Goal: Information Seeking & Learning: Learn about a topic

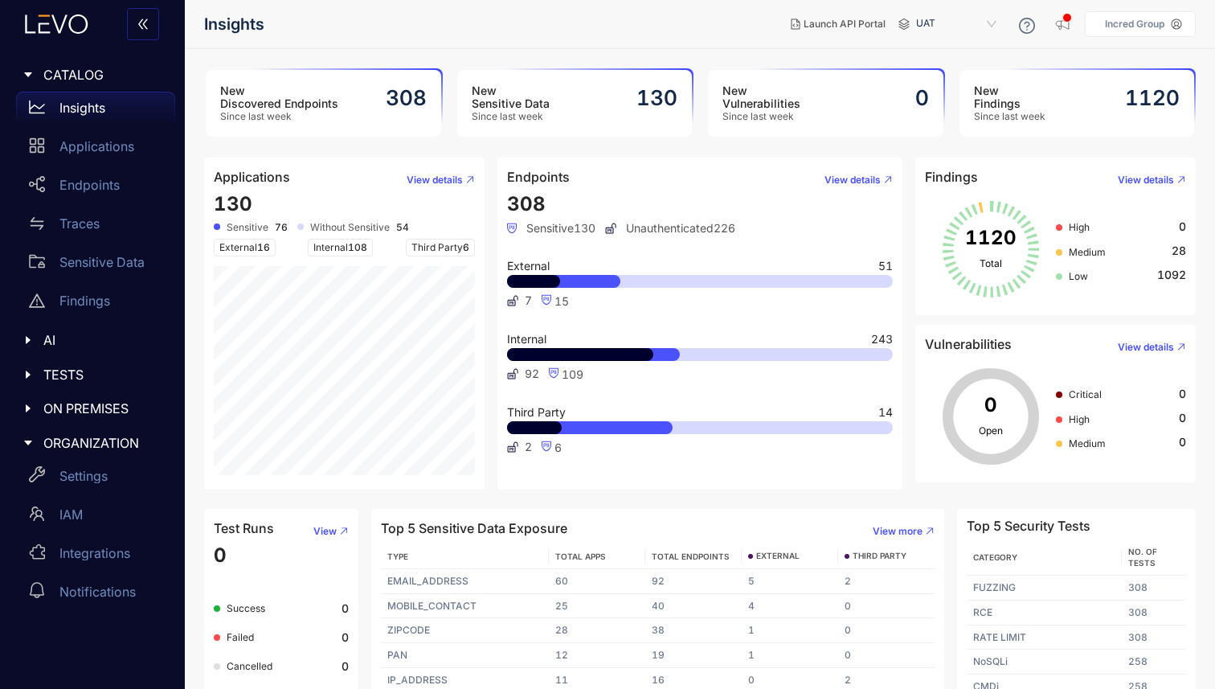
click at [550, 99] on div "New Sensitive Data Since last week 130" at bounding box center [574, 103] width 235 height 67
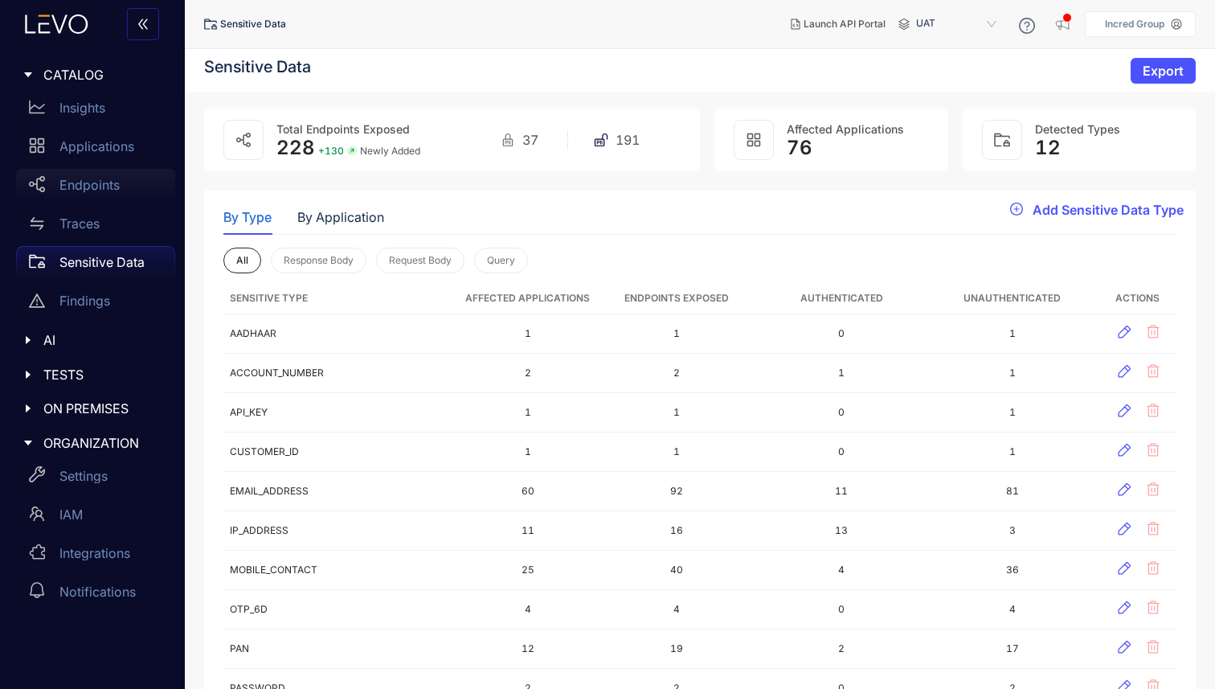
click at [104, 174] on div "Endpoints" at bounding box center [95, 185] width 159 height 32
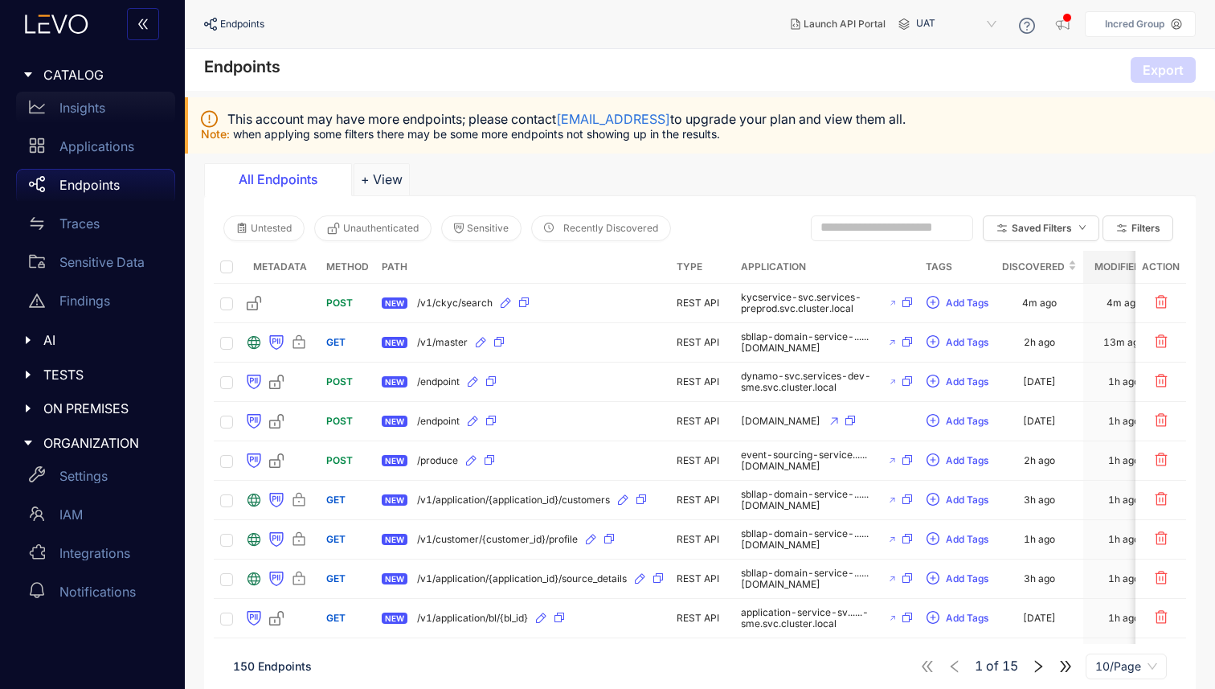
click at [77, 108] on p "Insights" at bounding box center [82, 107] width 46 height 14
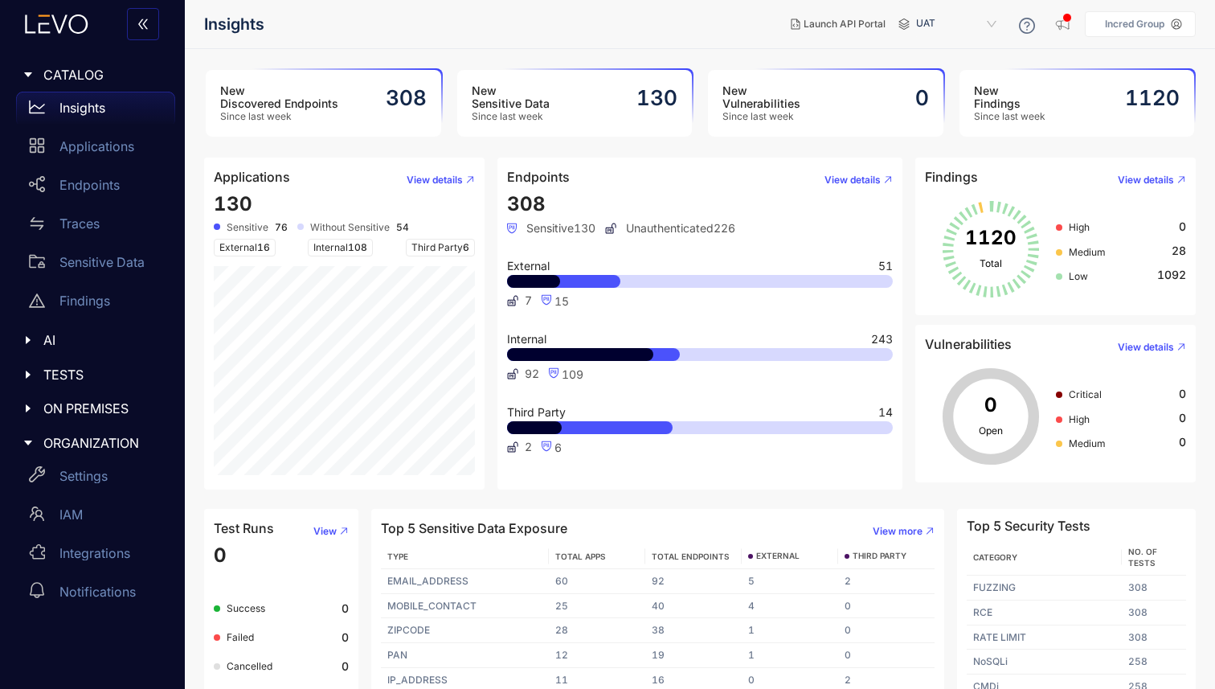
click at [313, 96] on h3 "New Discovered Endpoints" at bounding box center [279, 97] width 118 height 26
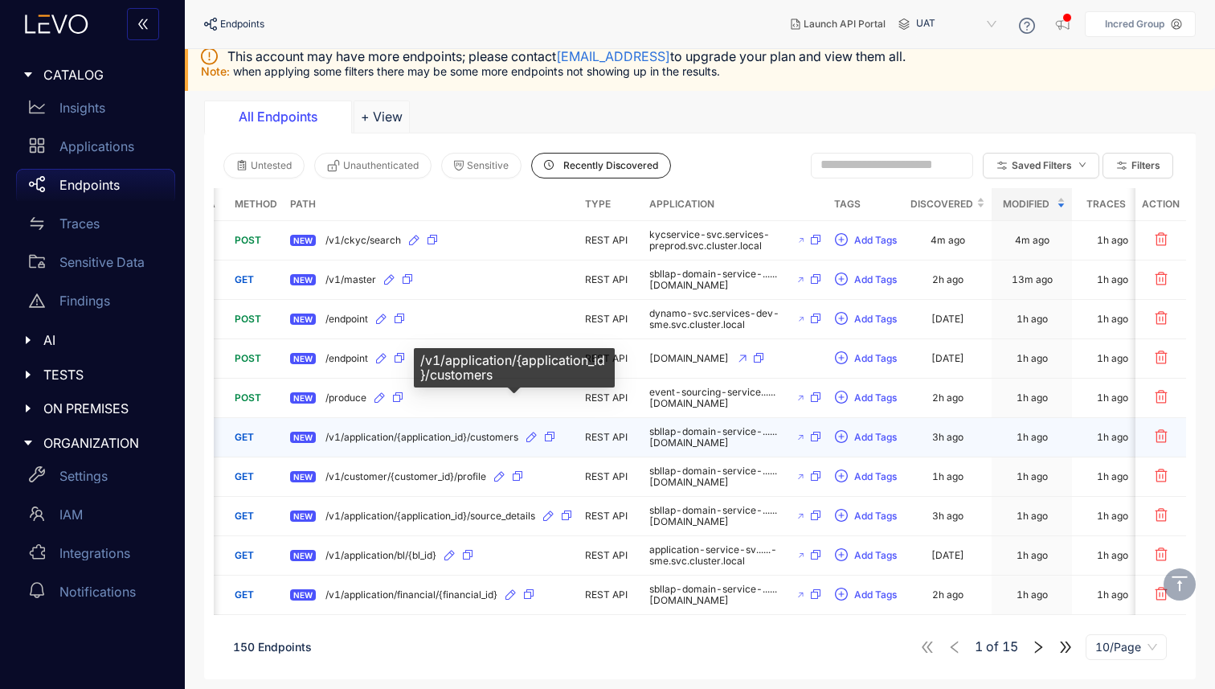
scroll to position [0, 110]
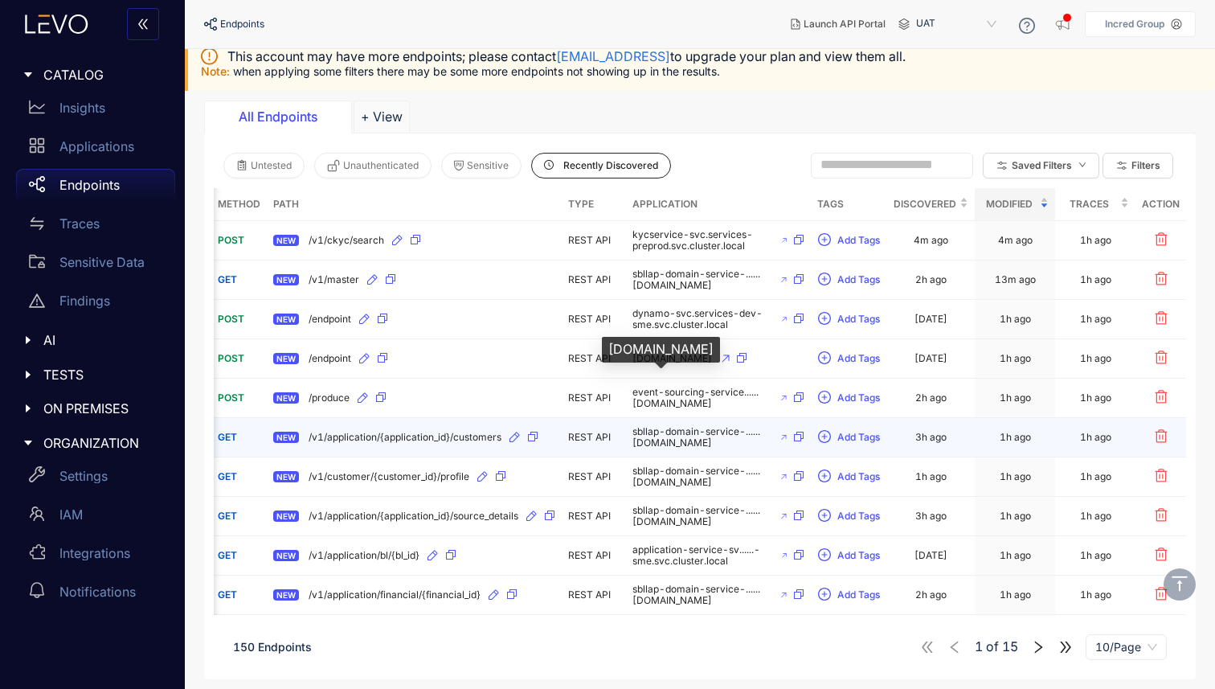
click at [653, 426] on span "sbllap-domain-service-......ernal-nprod.incred.com" at bounding box center [701, 437] width 139 height 22
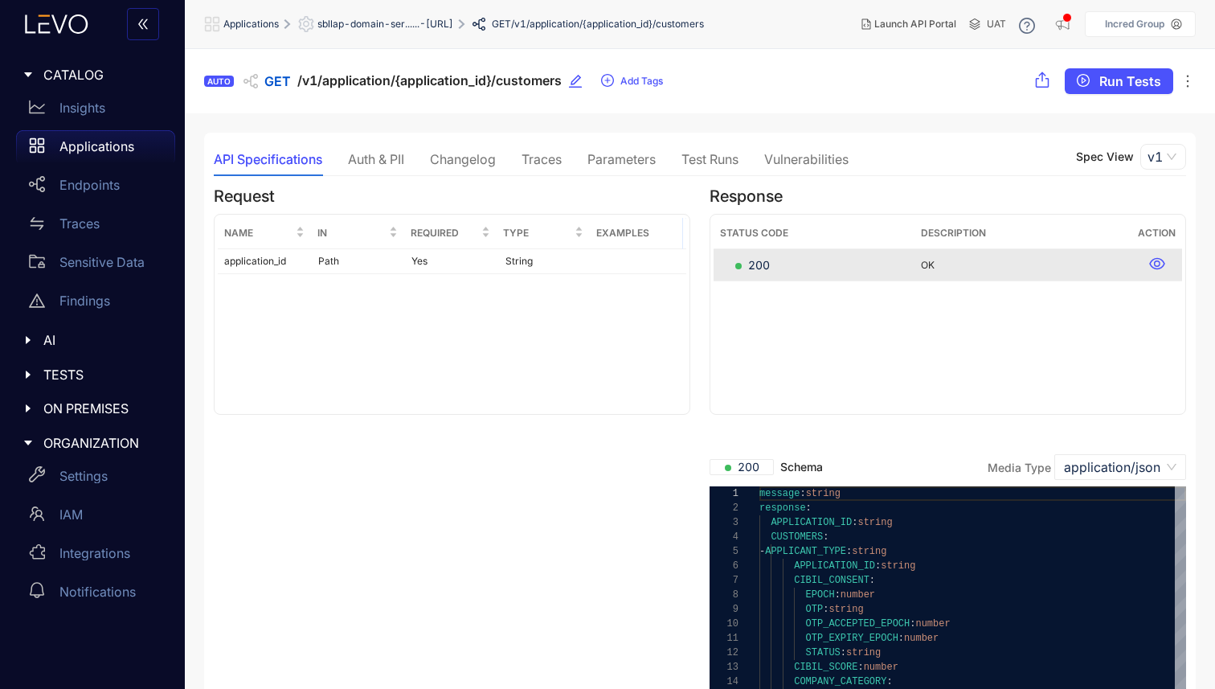
click at [396, 161] on div "Auth & PII" at bounding box center [376, 159] width 56 height 14
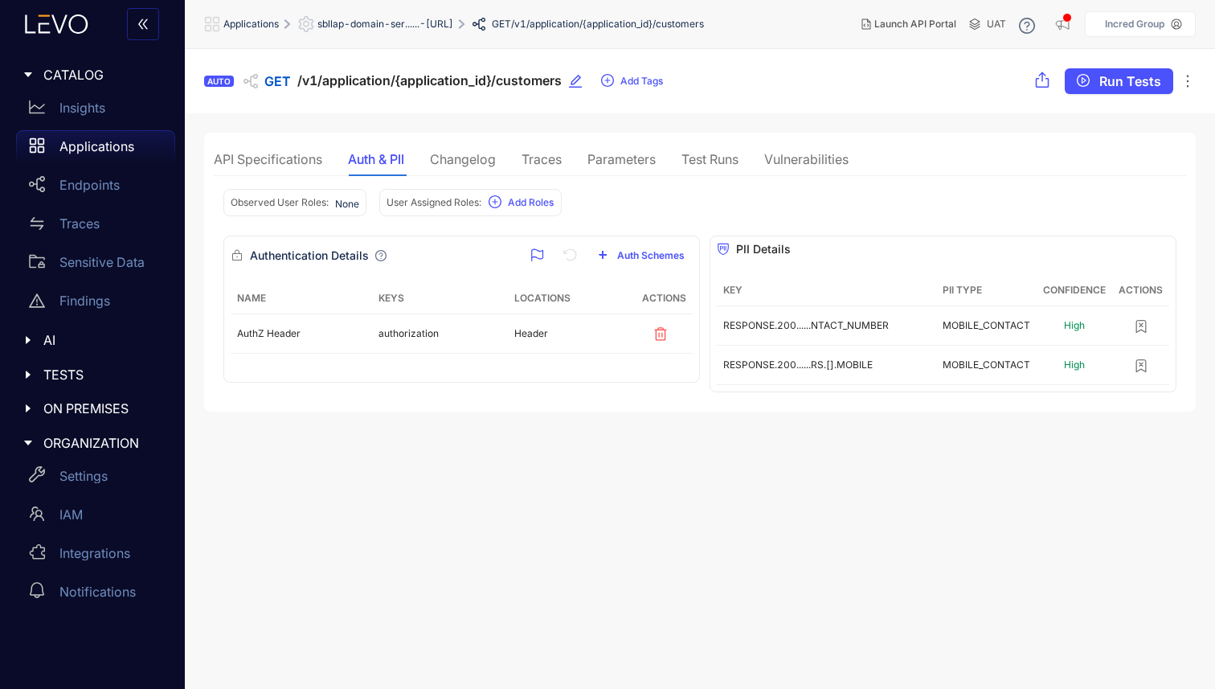
click at [460, 164] on div "Changelog" at bounding box center [463, 159] width 66 height 14
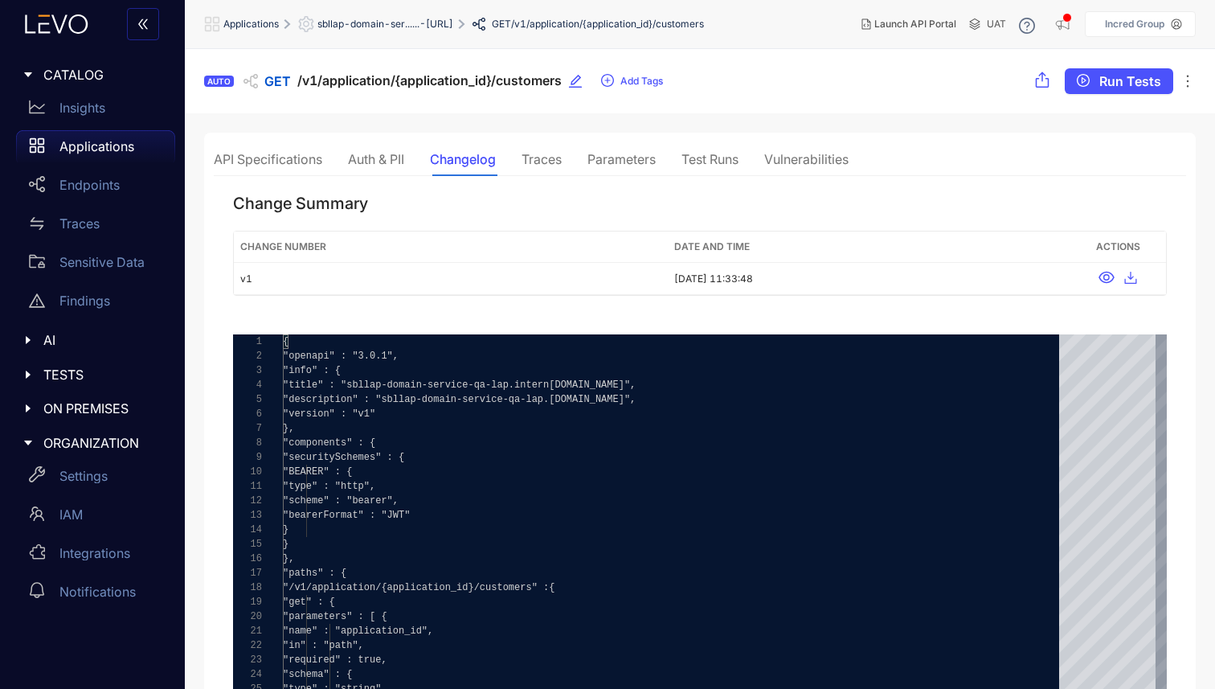
click at [522, 166] on div "API Specifications Auth & PII Changelog Traces Parameters Test Runs Vulnerabili…" at bounding box center [531, 159] width 635 height 34
click at [537, 164] on div "Traces" at bounding box center [541, 159] width 40 height 14
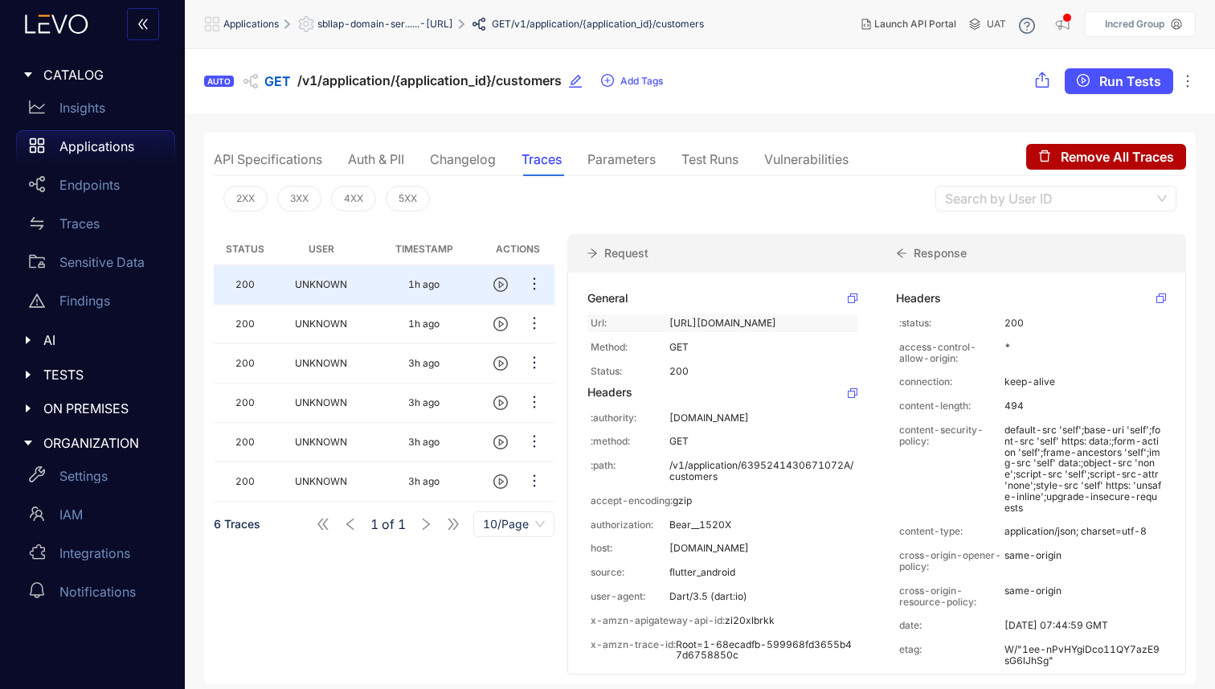
drag, startPoint x: 656, startPoint y: 321, endPoint x: 839, endPoint y: 345, distance: 184.1
click at [839, 332] on div "Url: http://sbllap-domain-service-qa-lap.internal-nprod.incred.com/v1/applicati…" at bounding box center [722, 323] width 270 height 18
click at [781, 224] on div "Status User Timestamp Actions 200 UNKNOWN 1h ago 200 UNKNOWN 1h ago 200 UNKNOWN…" at bounding box center [700, 447] width 972 height 453
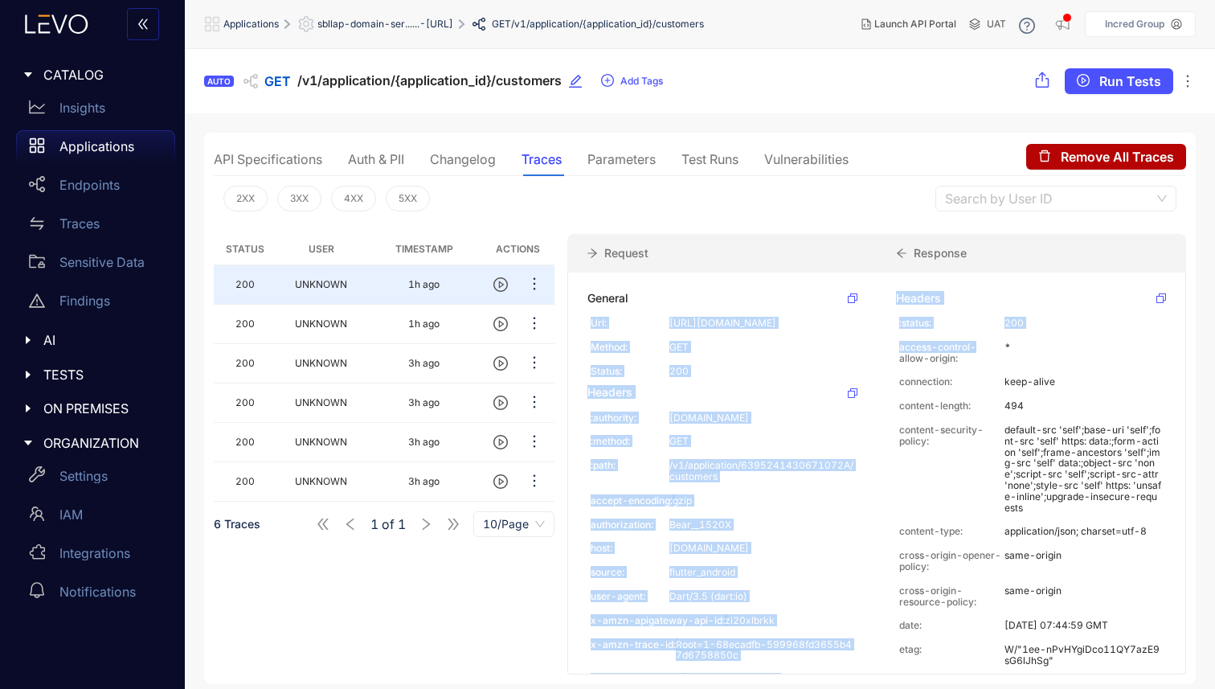
drag, startPoint x: 652, startPoint y: 314, endPoint x: 881, endPoint y: 361, distance: 232.9
click at [881, 361] on div "General Url: http://sbllap-domain-service-qa-lap.internal-nprod.incred.com/v1/a…" at bounding box center [876, 473] width 619 height 402
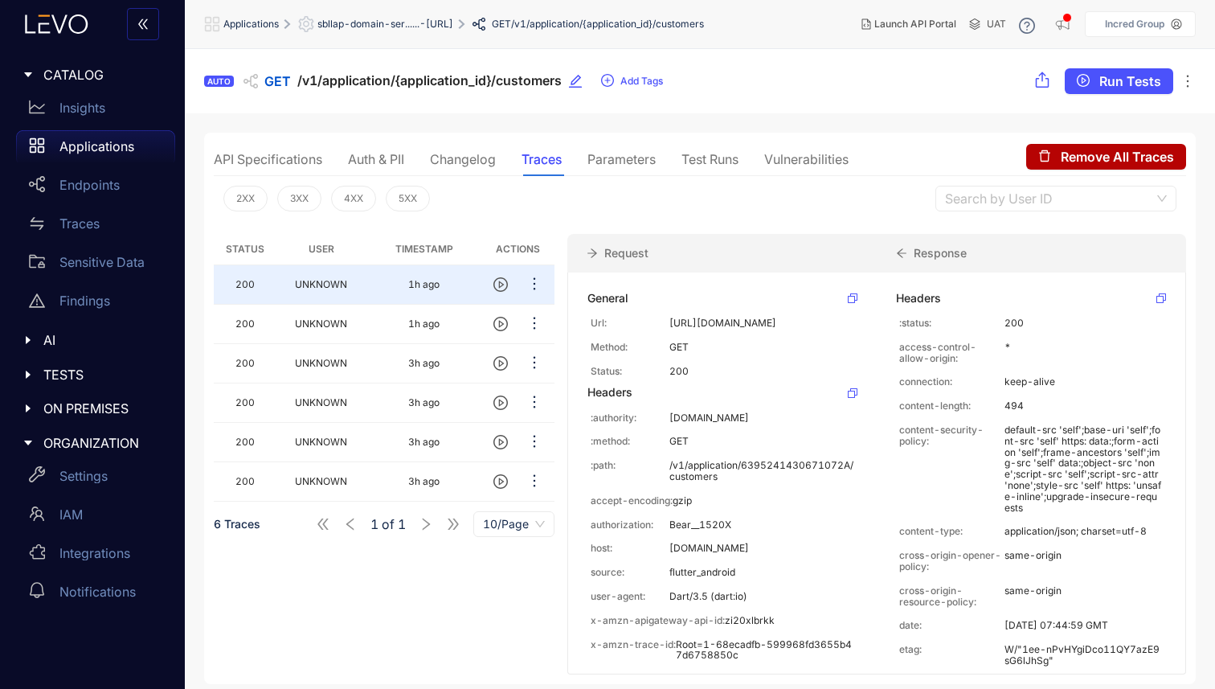
click at [472, 171] on div "Changelog" at bounding box center [463, 159] width 66 height 34
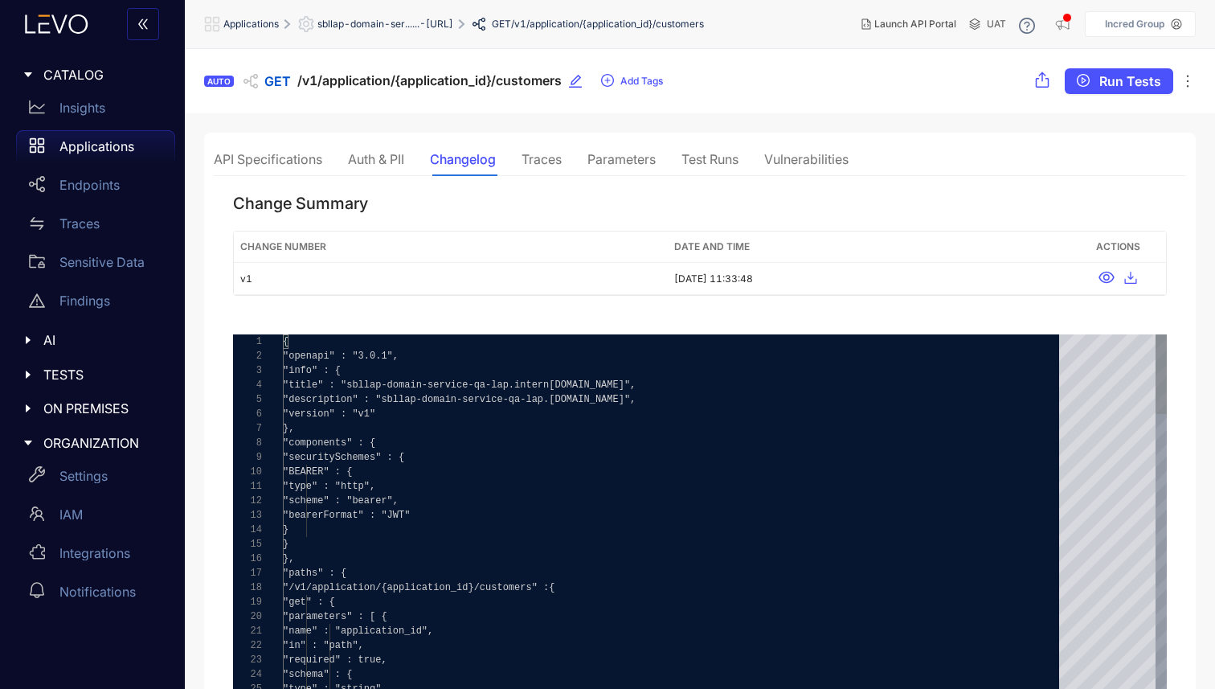
scroll to position [0, 5]
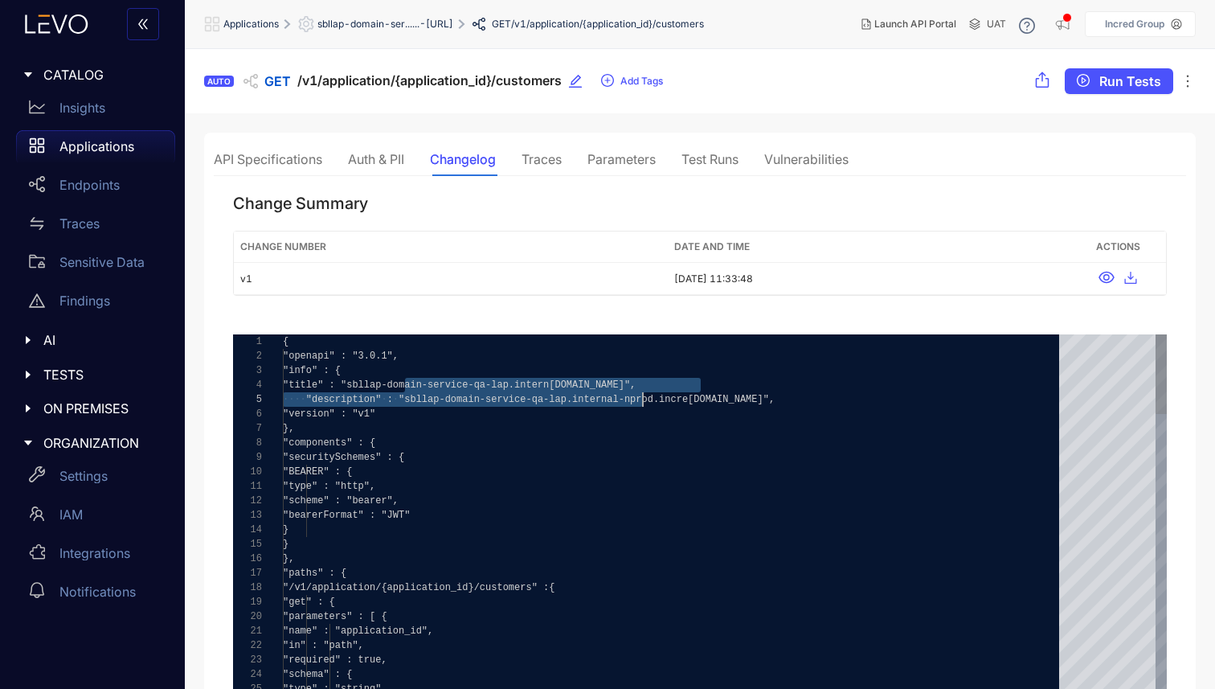
click at [532, 480] on div ""type" : "http"," at bounding box center [676, 486] width 787 height 14
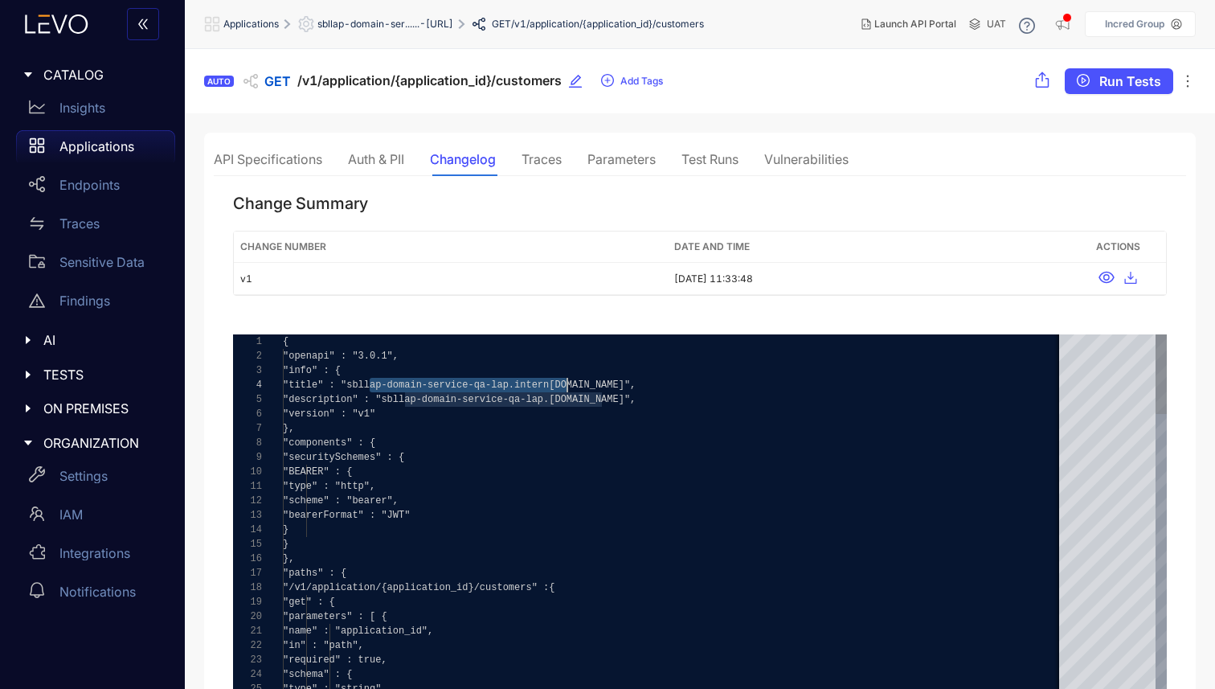
click at [456, 454] on div ""securitySchemes" : {" at bounding box center [735, 457] width 905 height 14
drag, startPoint x: 281, startPoint y: 343, endPoint x: 398, endPoint y: 476, distance: 177.1
click at [398, 476] on div "24 25 26 27 28 29 30 31 32 33 34 23 22 20 21 19 18 16 17 15 14 12 13 8 9 10 11 …" at bounding box center [700, 578] width 934 height 488
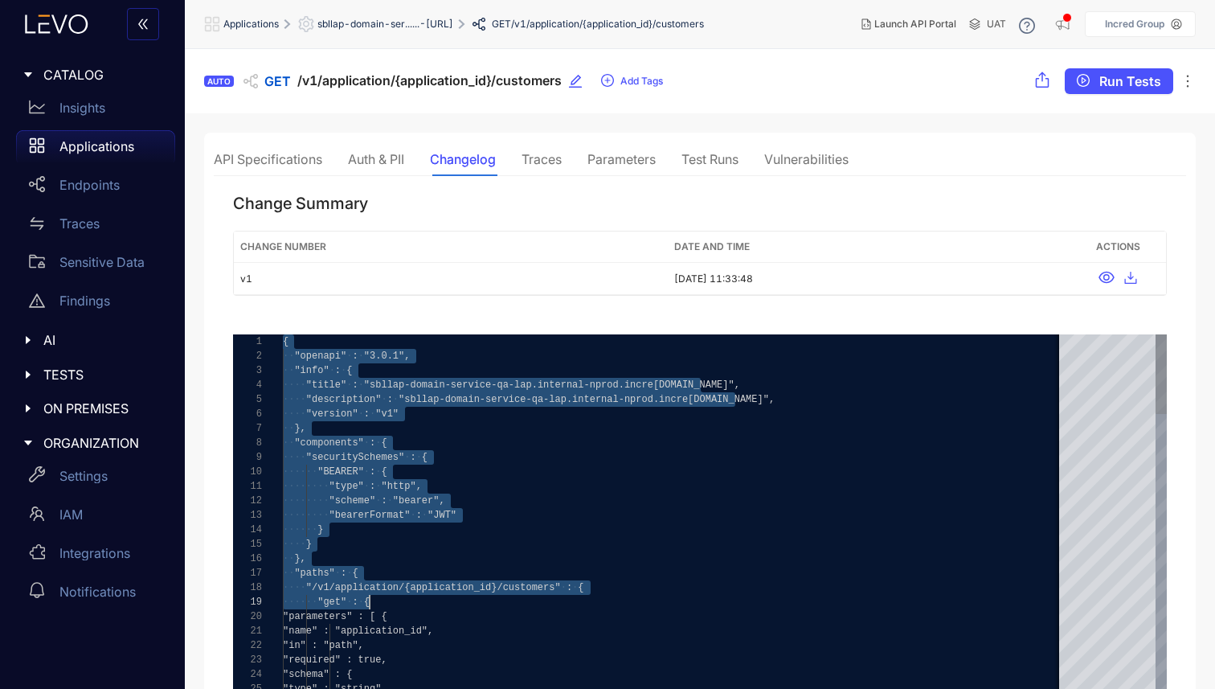
type textarea "**********"
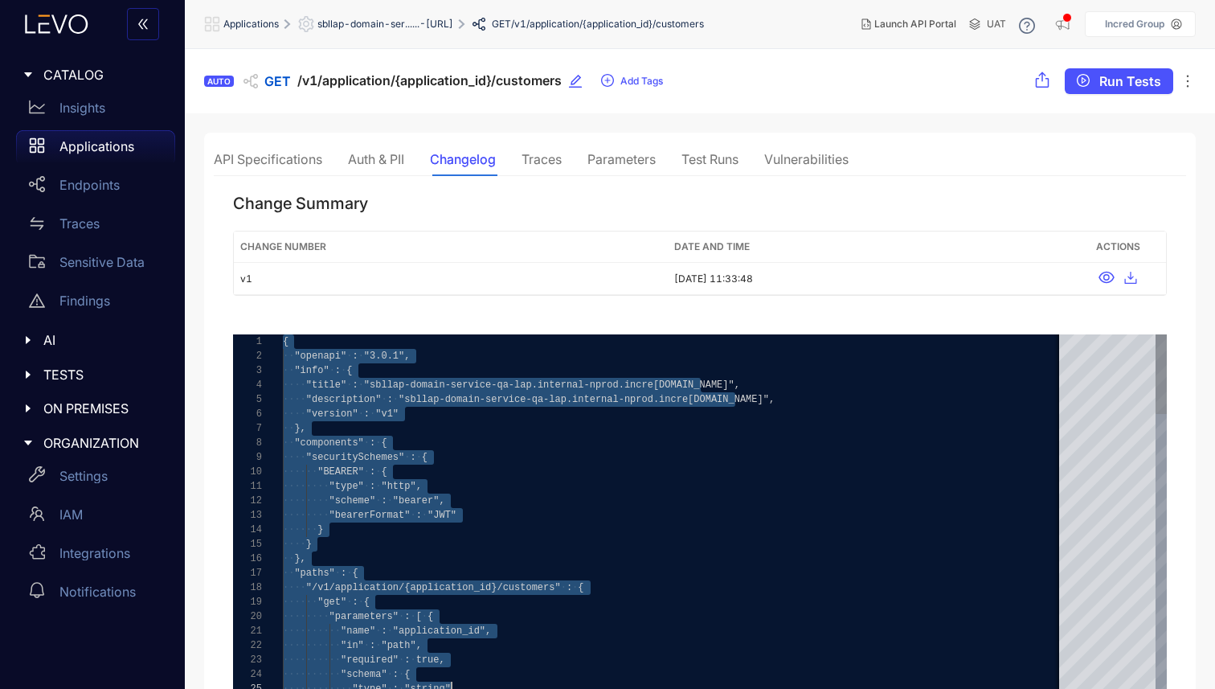
drag, startPoint x: 284, startPoint y: 344, endPoint x: 494, endPoint y: 688, distance: 403.2
click at [435, 325] on div "24 25 26 27 28 29 30 31 32 33 34 23 22 20 21 19 18 16 17 15 14 12 13 8 9 10 11 …" at bounding box center [700, 578] width 972 height 526
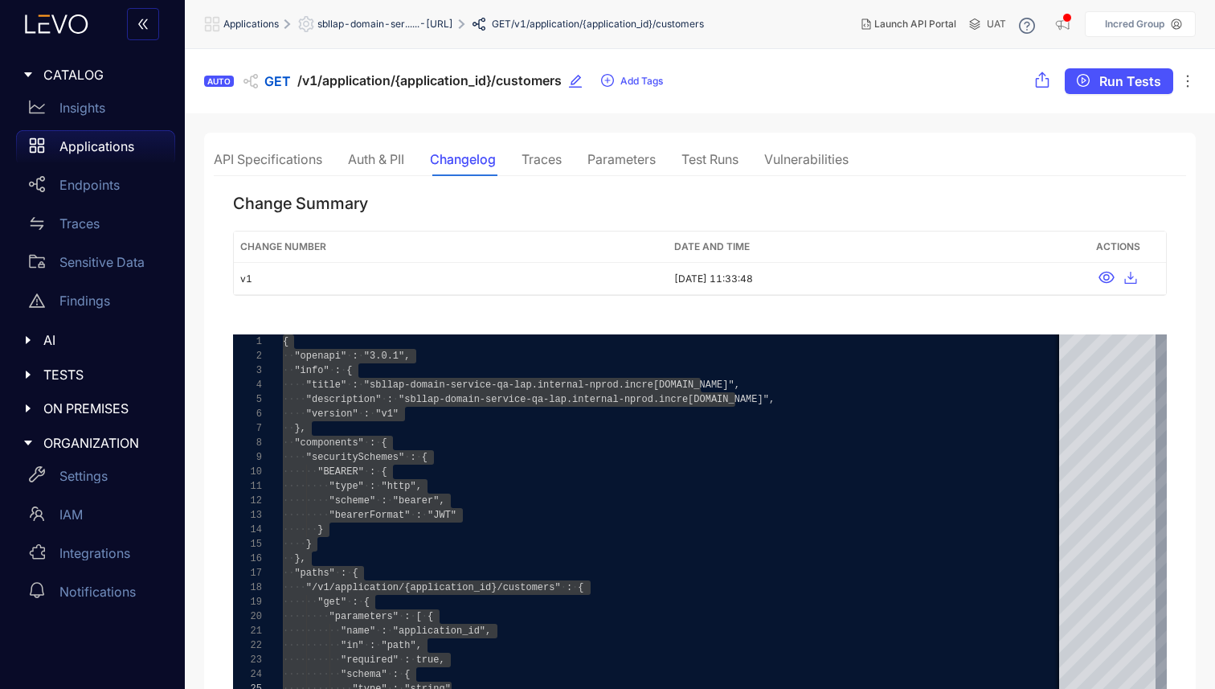
click at [284, 166] on div "API Specifications" at bounding box center [268, 159] width 108 height 34
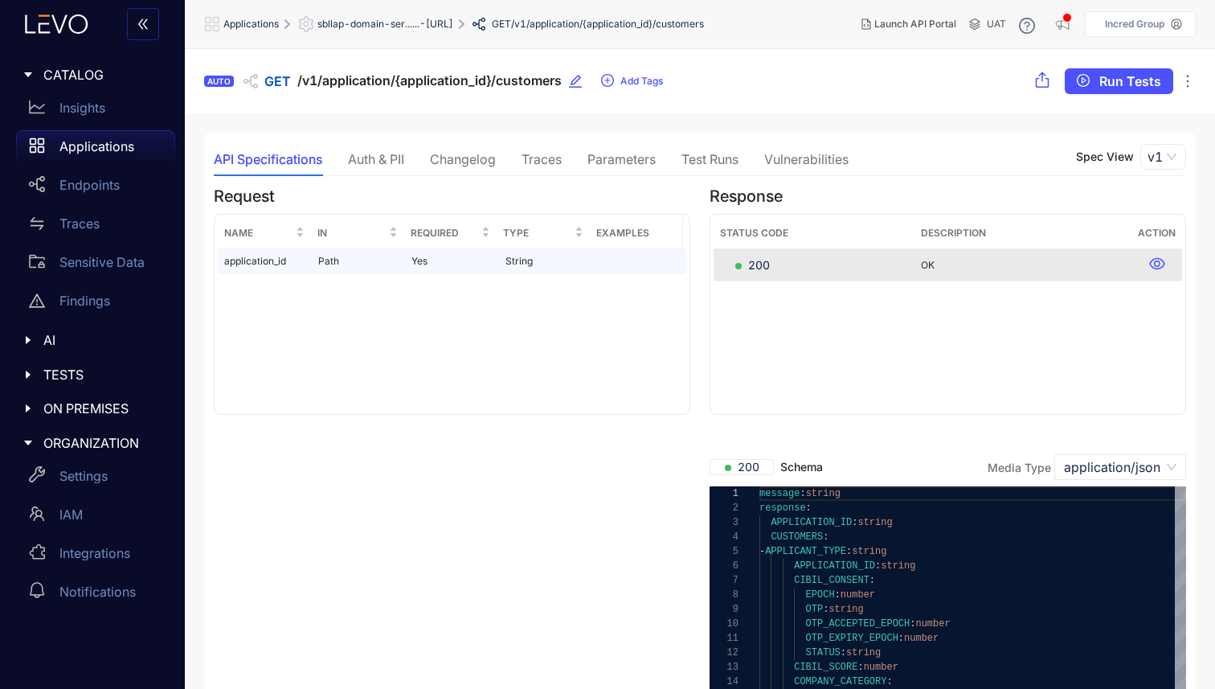
click at [285, 262] on td "application_id" at bounding box center [265, 261] width 94 height 25
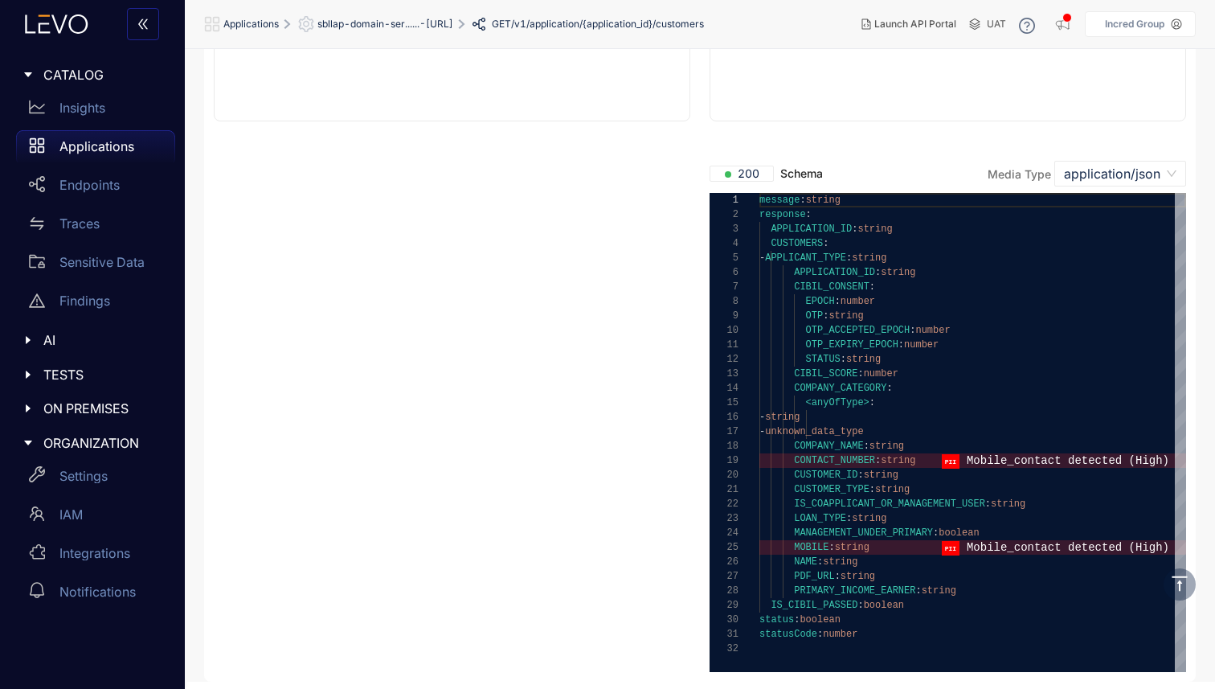
scroll to position [0, 0]
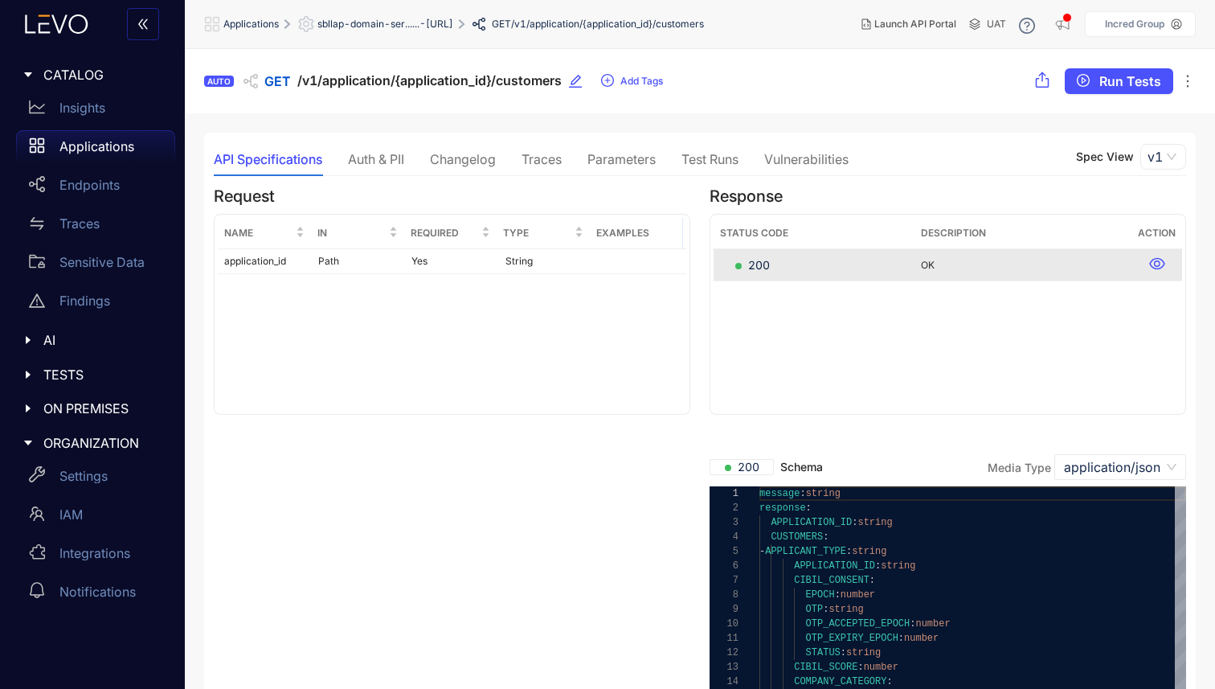
click at [814, 161] on div "Vulnerabilities" at bounding box center [806, 159] width 84 height 14
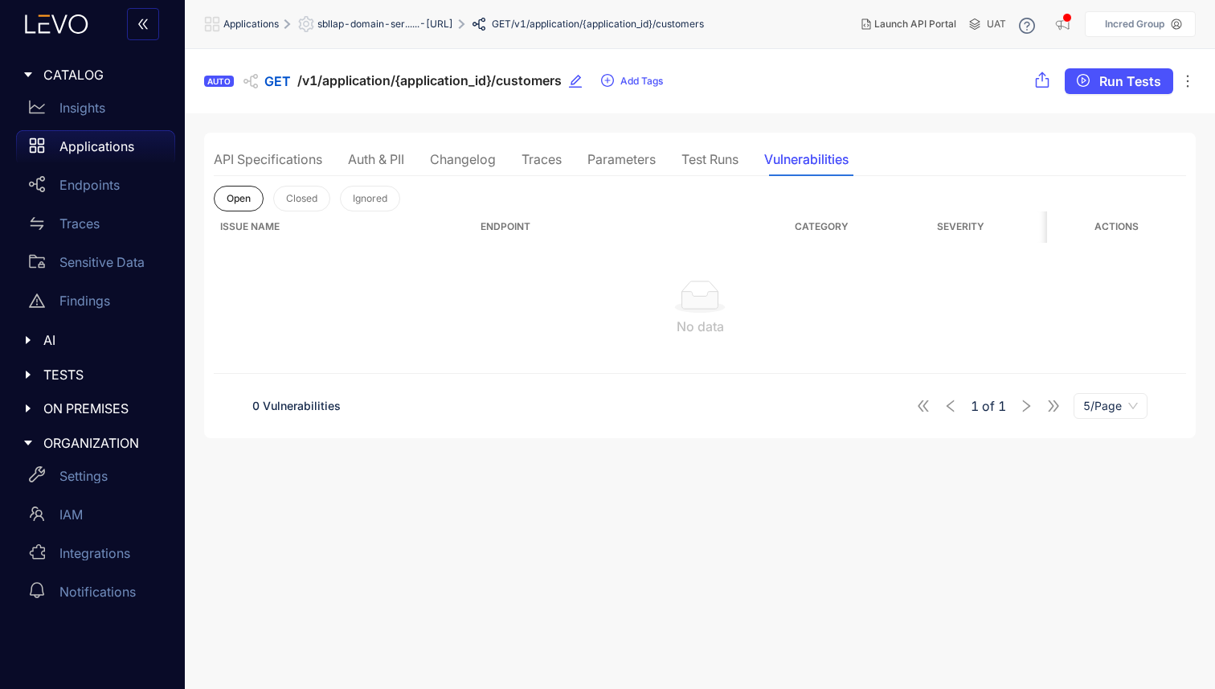
click at [701, 157] on div "Test Runs" at bounding box center [709, 159] width 57 height 14
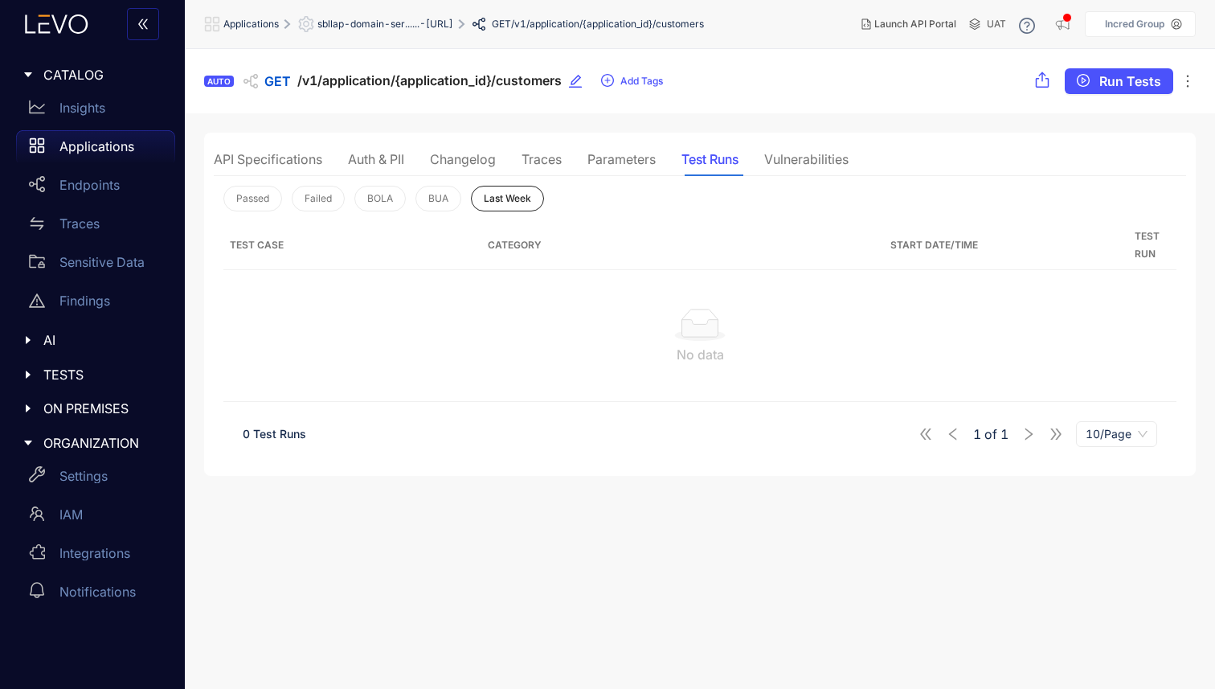
click at [603, 148] on div "Parameters" at bounding box center [621, 159] width 68 height 34
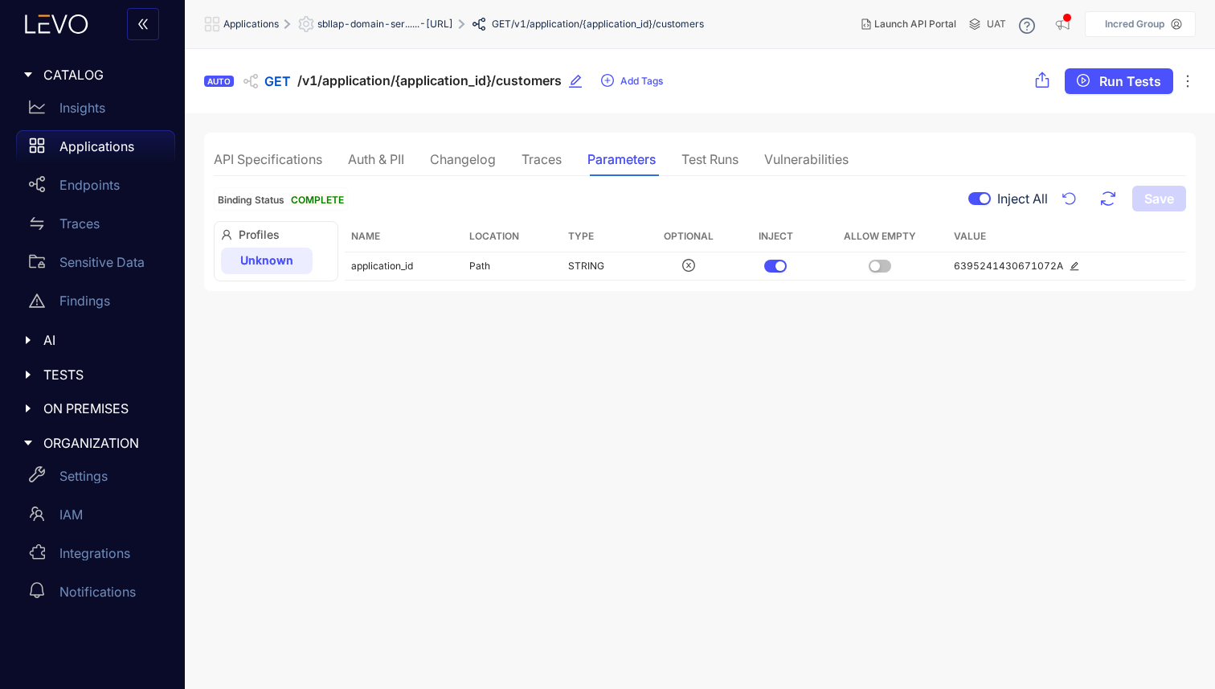
click at [553, 157] on div "Traces" at bounding box center [541, 159] width 40 height 14
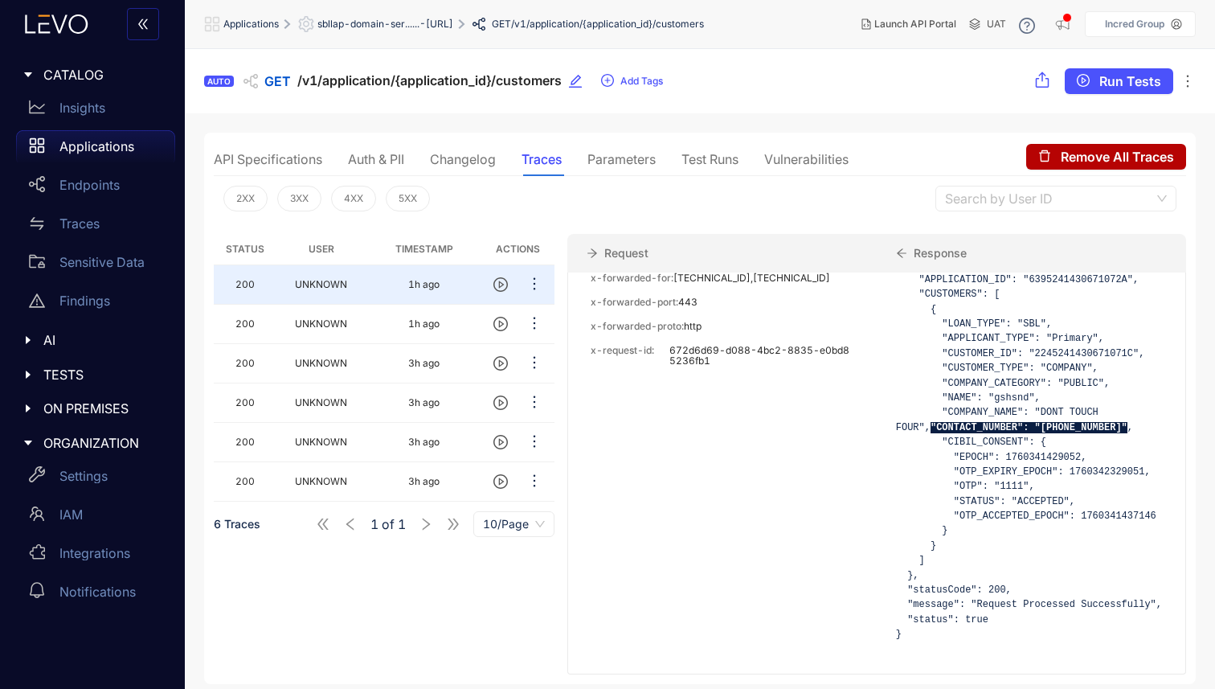
scroll to position [1, 0]
click at [70, 184] on p "Endpoints" at bounding box center [89, 185] width 60 height 14
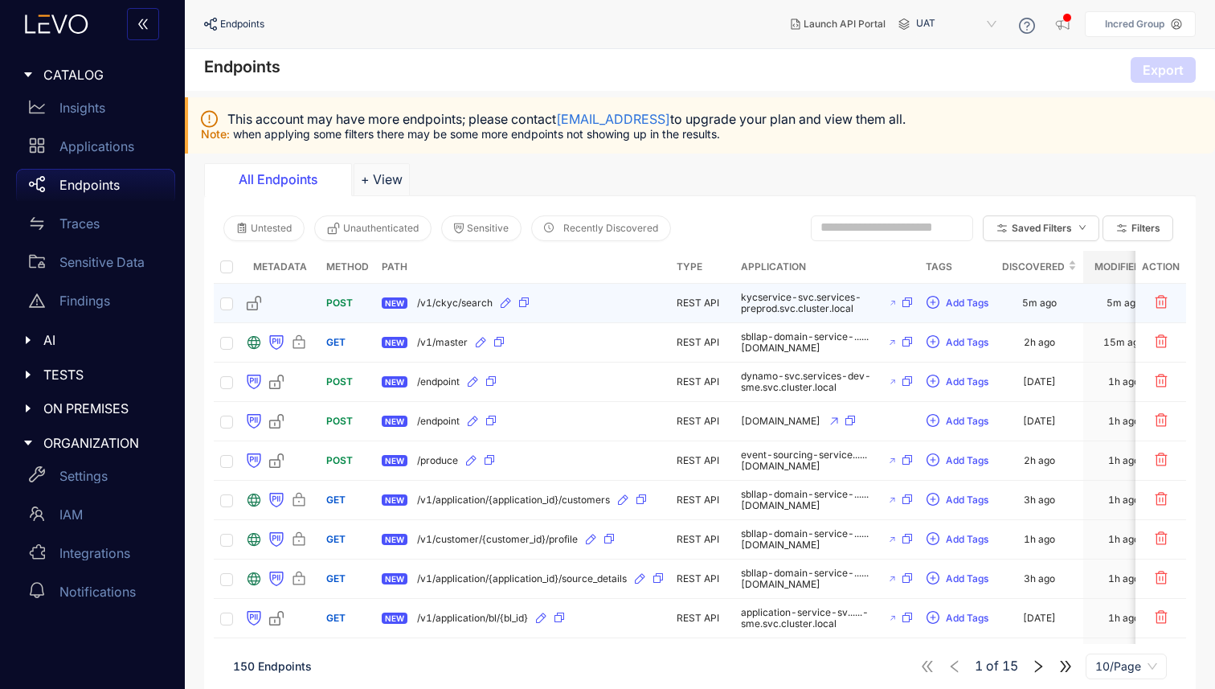
click at [404, 309] on div "NEW /v1/ckyc/search" at bounding box center [523, 303] width 282 height 26
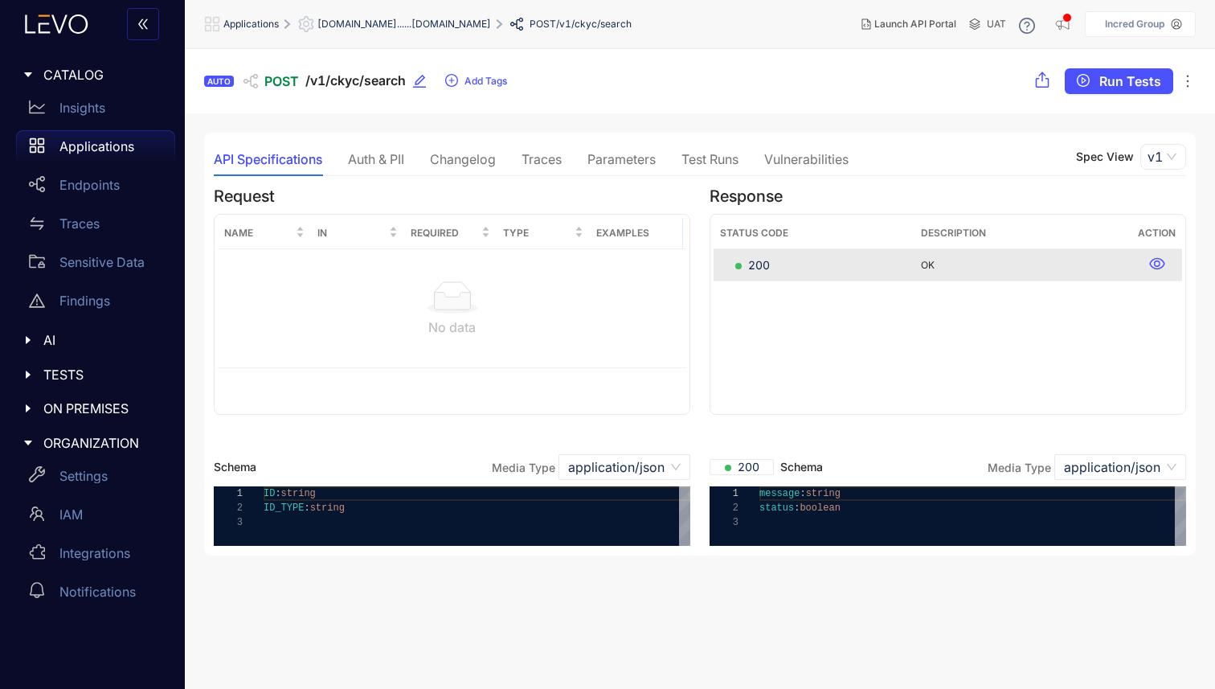
click at [390, 159] on div "Auth & PII" at bounding box center [376, 159] width 56 height 14
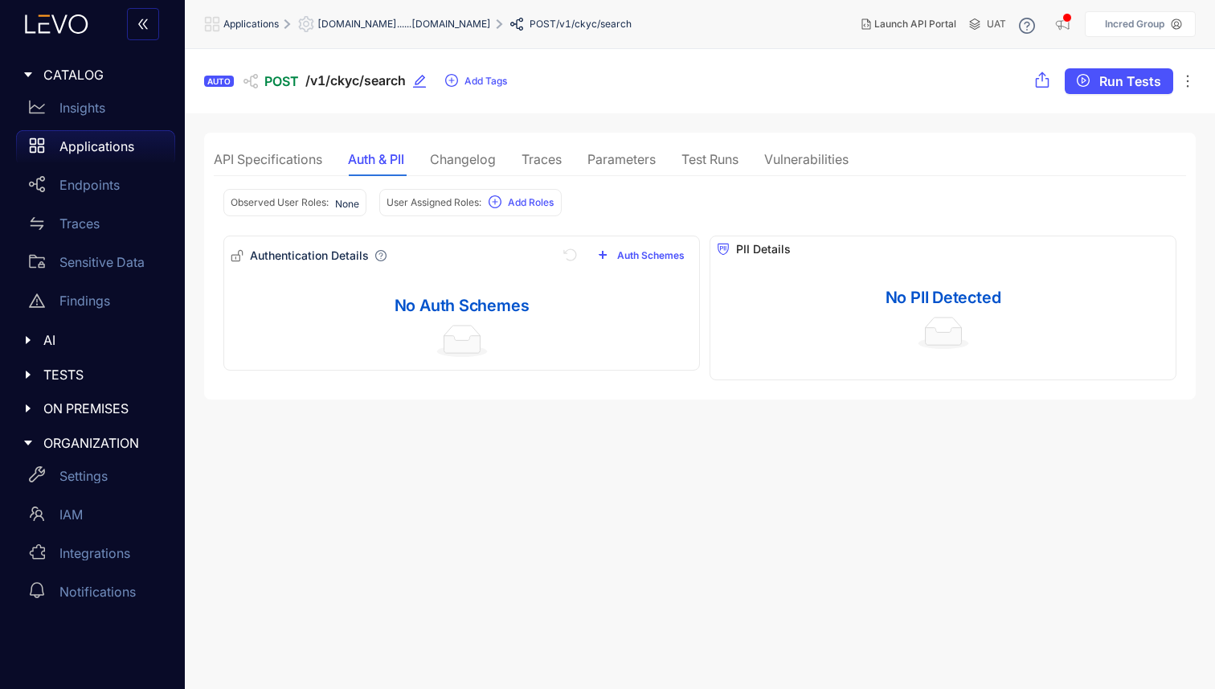
click at [431, 161] on div "API Specifications Auth & PII Changelog Traces Parameters Test Runs Vulnerabili…" at bounding box center [531, 159] width 635 height 34
click at [452, 163] on div "Changelog" at bounding box center [463, 159] width 66 height 14
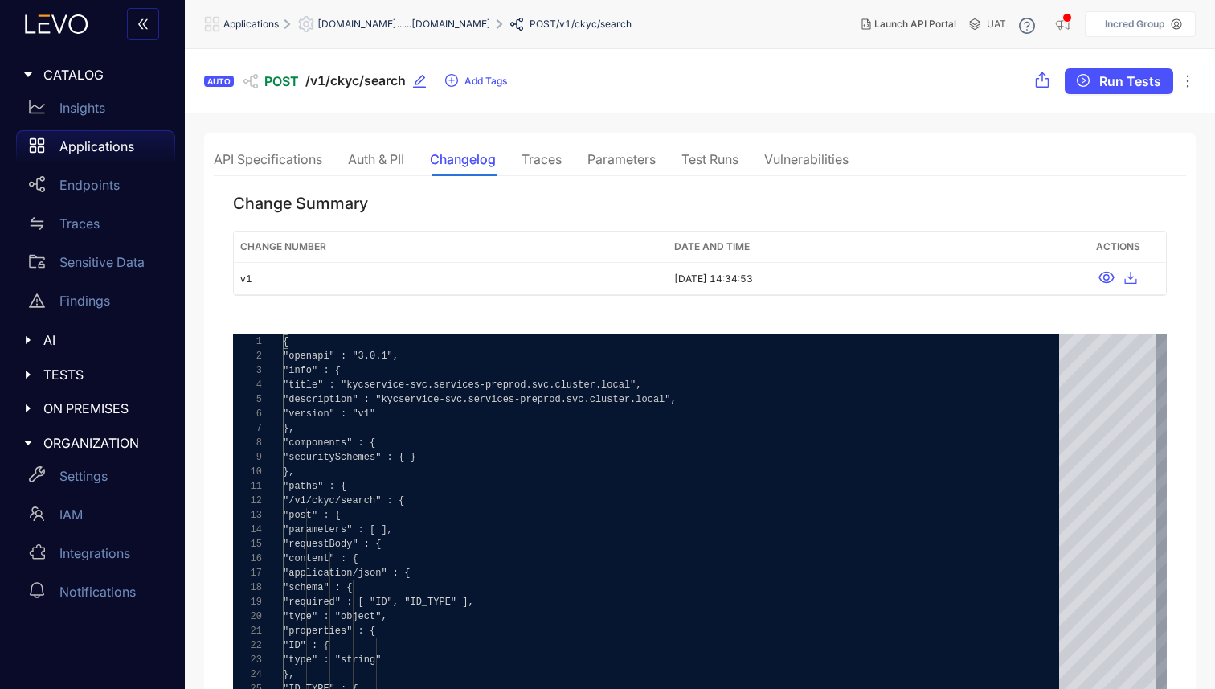
click at [542, 149] on div "Traces" at bounding box center [541, 159] width 40 height 34
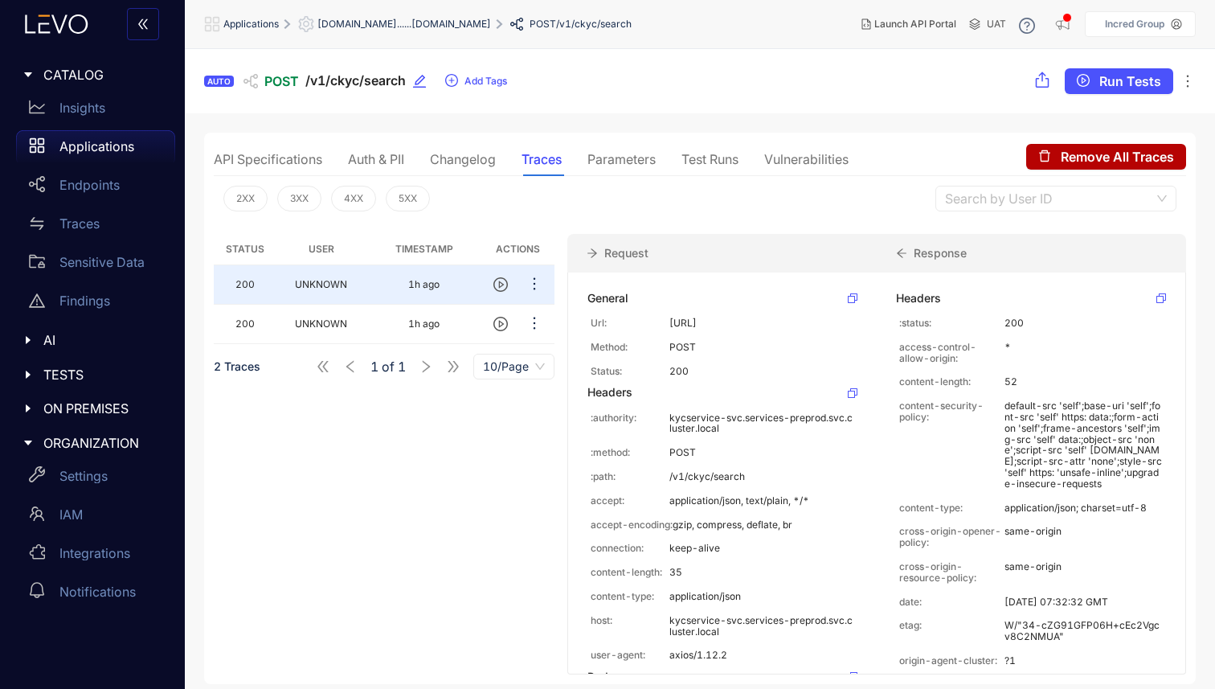
click at [453, 166] on div "Changelog" at bounding box center [463, 159] width 66 height 14
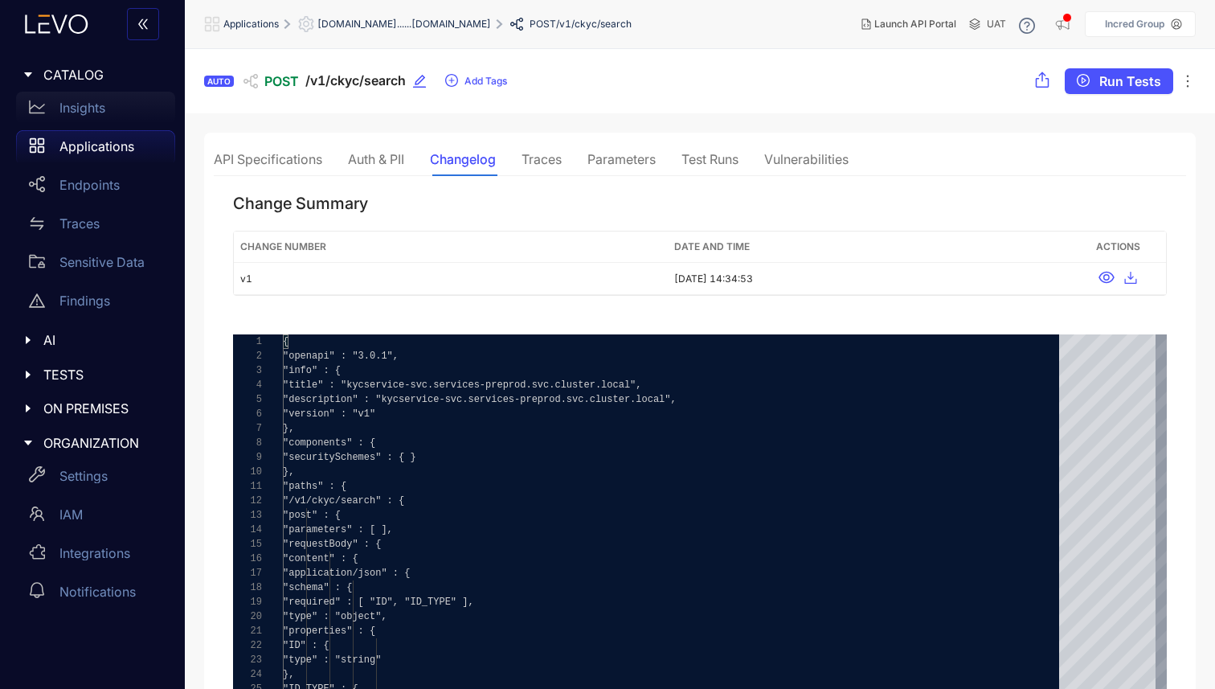
click at [98, 93] on div "Insights" at bounding box center [95, 108] width 159 height 32
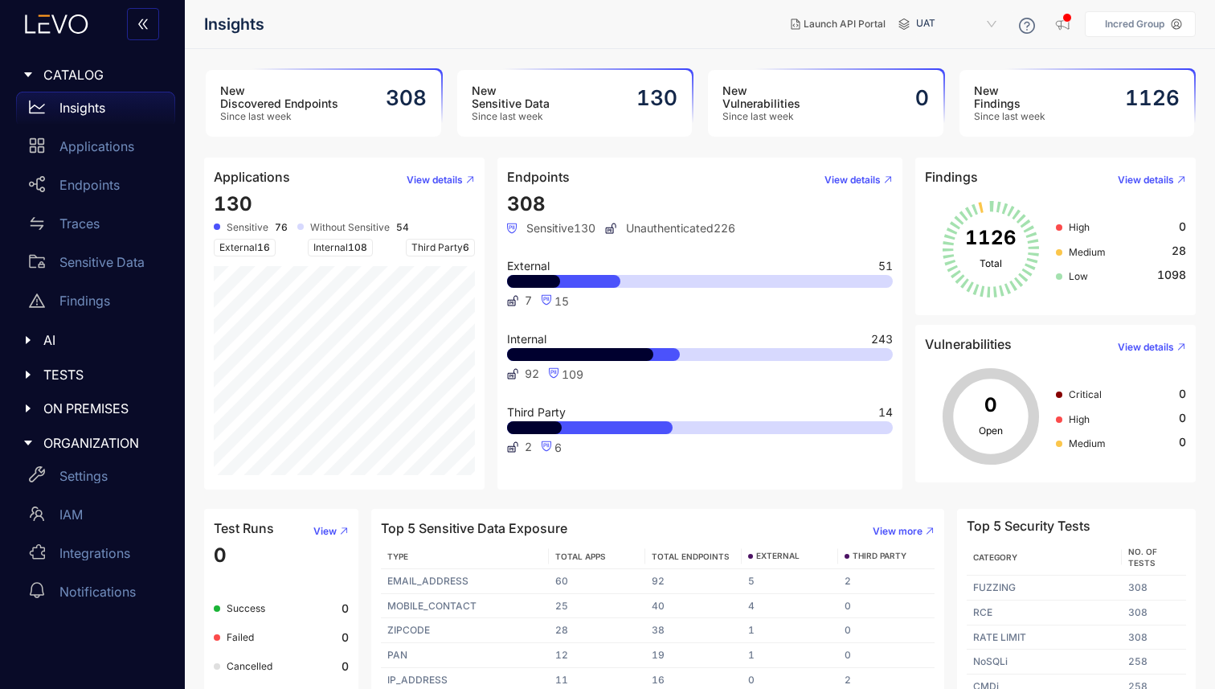
click at [1043, 123] on div "New Findings Since last week 1126" at bounding box center [1076, 103] width 235 height 67
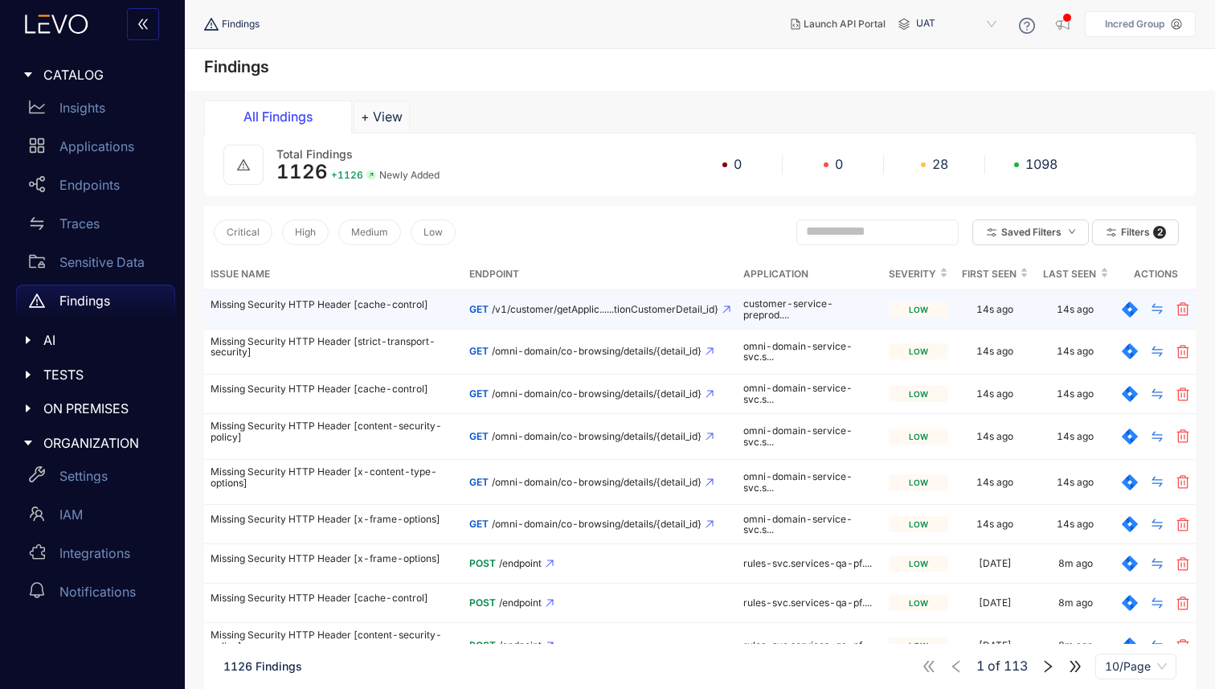
click at [350, 310] on td "Missing Security HTTP Header [cache-control]" at bounding box center [333, 309] width 259 height 39
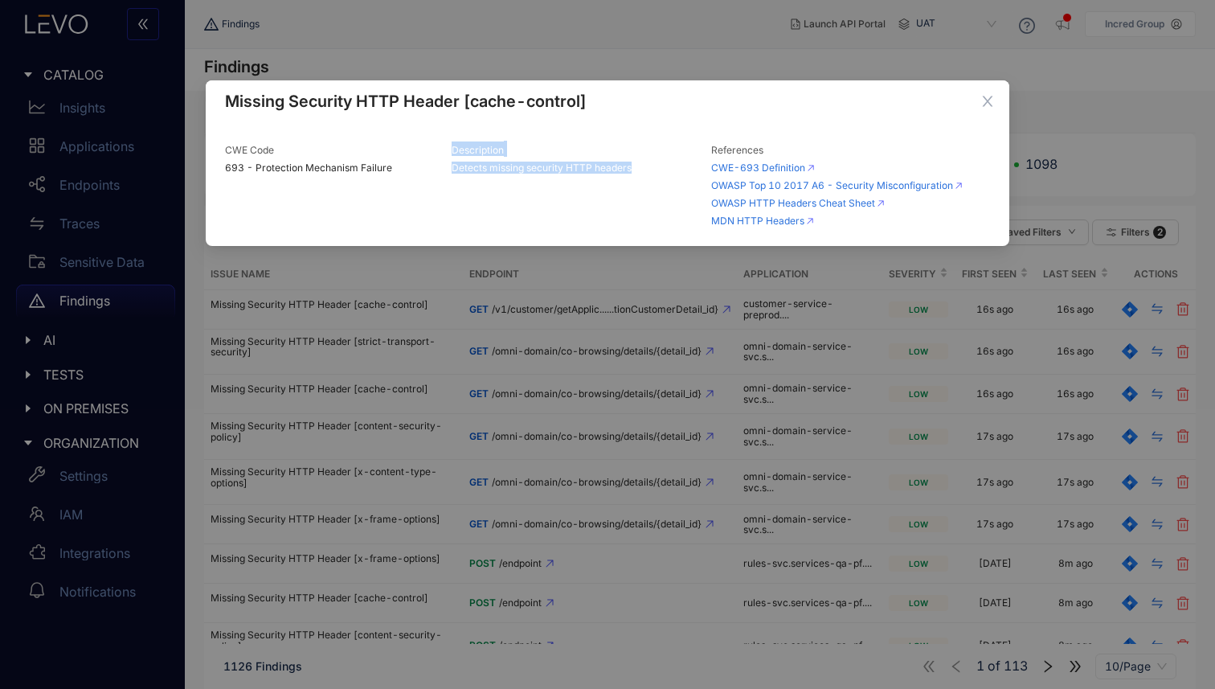
drag, startPoint x: 439, startPoint y: 169, endPoint x: 661, endPoint y: 180, distance: 222.8
click at [661, 180] on div "CWE Code 693 - Protection Mechanism Failure Description Detects missing securit…" at bounding box center [608, 183] width 778 height 85
click at [661, 180] on div "Description Detects missing security HTTP headers" at bounding box center [575, 183] width 260 height 85
click at [992, 101] on icon "close" at bounding box center [987, 101] width 14 height 14
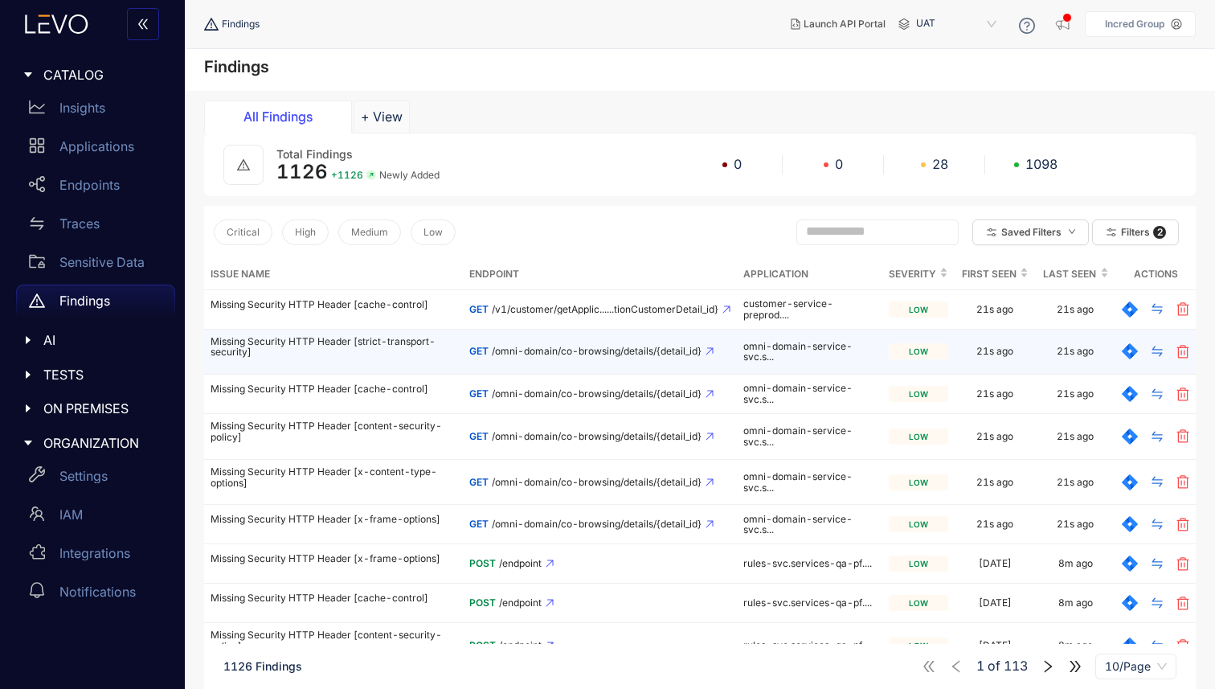
click at [499, 361] on td "GET /omni-domain/co-browsing/details/{detail_id}" at bounding box center [600, 352] width 274 height 46
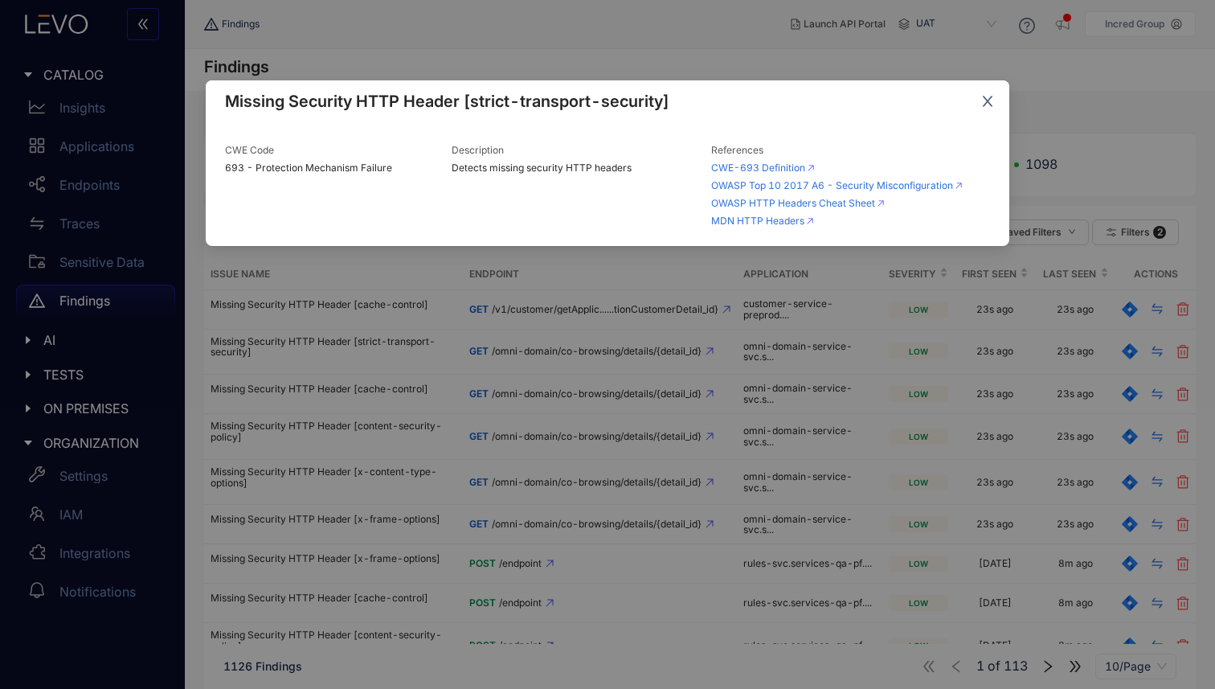
click at [983, 108] on icon "close" at bounding box center [987, 101] width 14 height 14
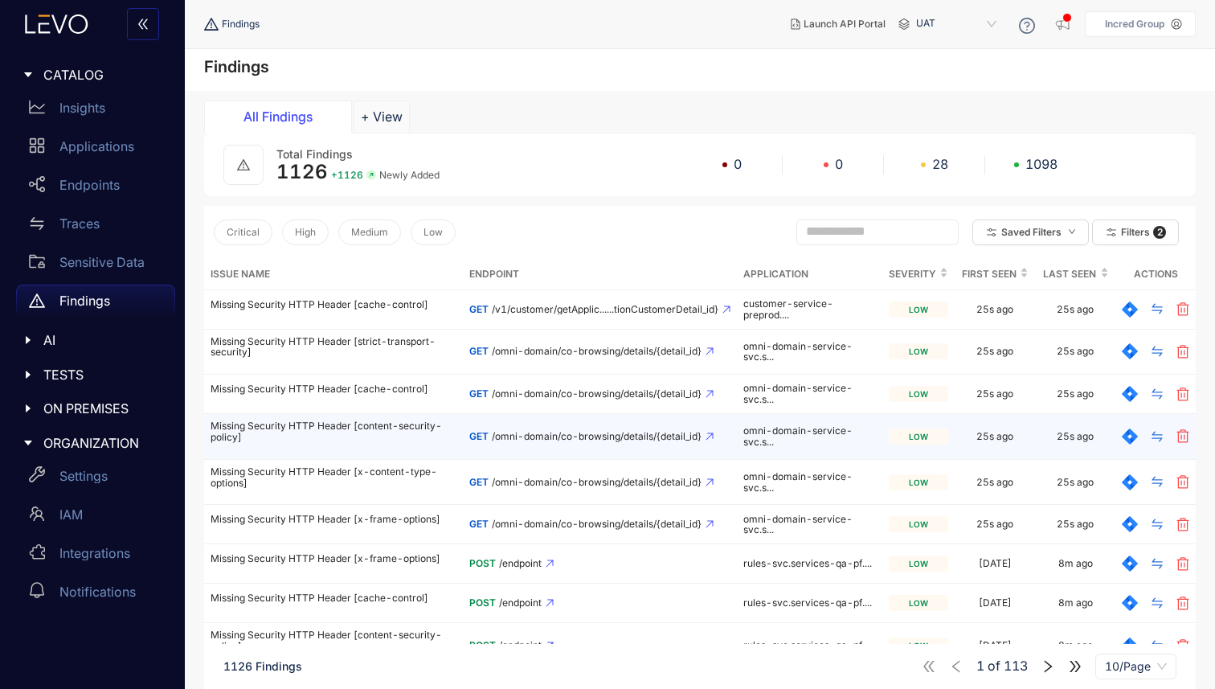
click at [519, 444] on td "GET /omni-domain/co-browsing/details/{detail_id}" at bounding box center [600, 437] width 274 height 46
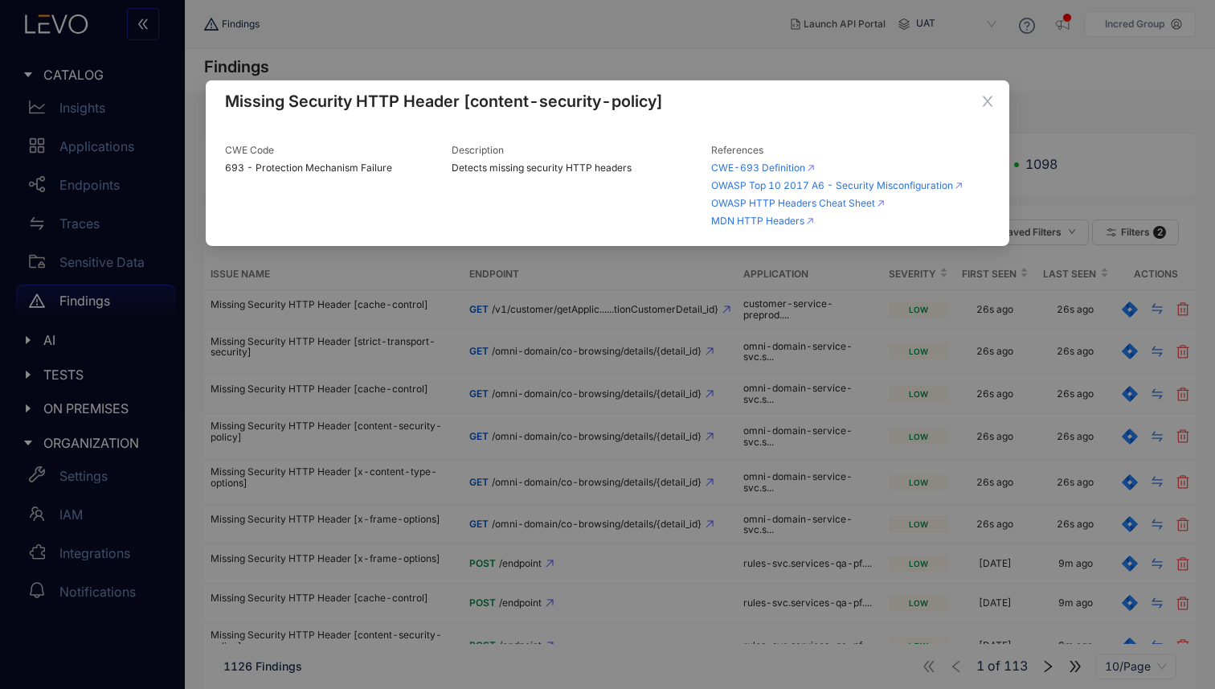
click at [323, 168] on span "693 - Protection Mechanism Failure" at bounding box center [332, 167] width 214 height 11
click at [982, 100] on icon "close" at bounding box center [987, 101] width 14 height 14
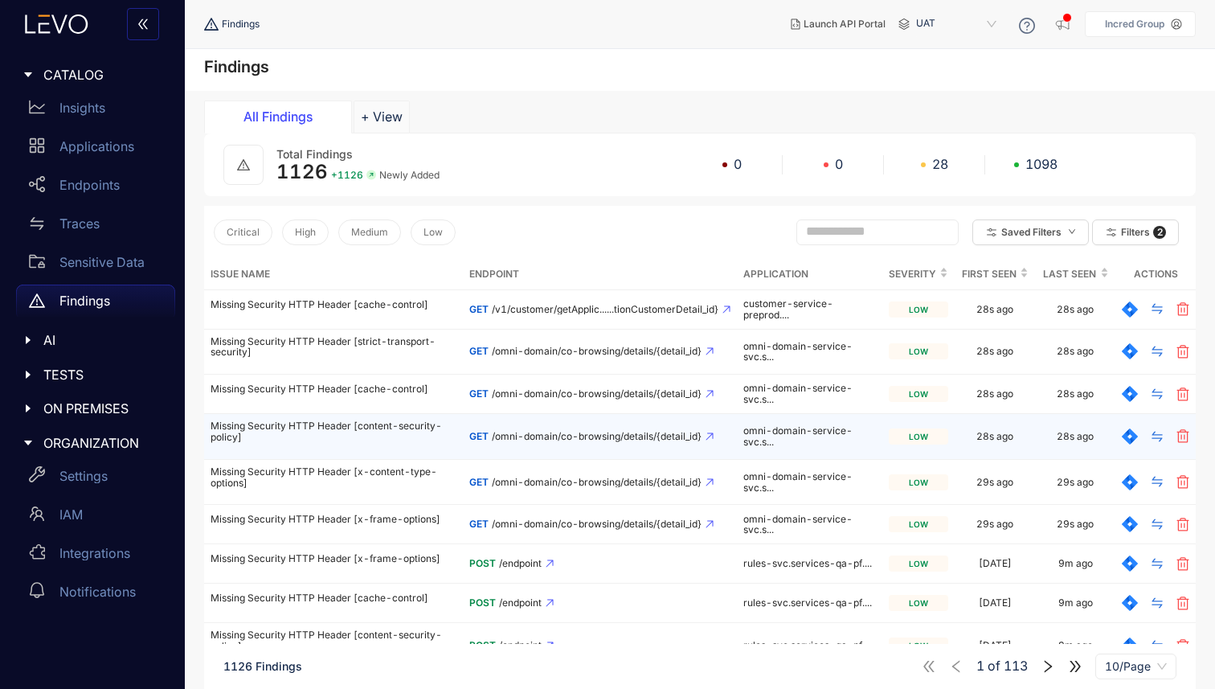
click at [301, 415] on td "Missing Security HTTP Header [content-security-policy]" at bounding box center [333, 437] width 259 height 46
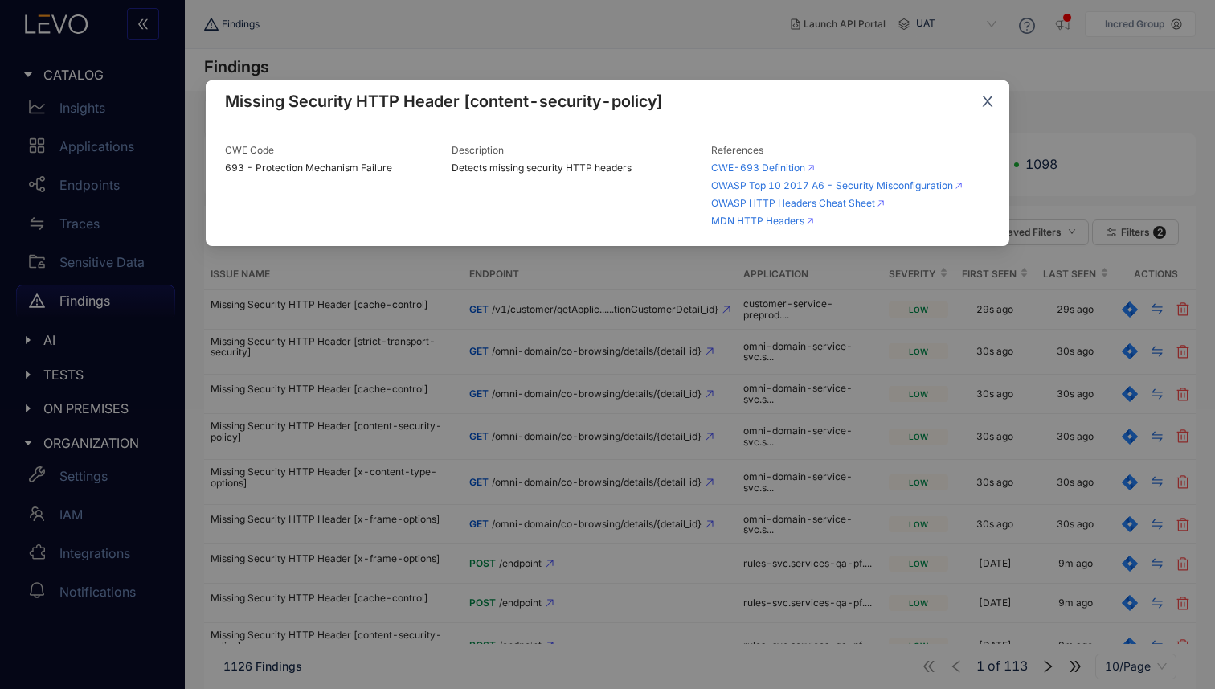
click at [986, 105] on icon "close" at bounding box center [987, 101] width 14 height 14
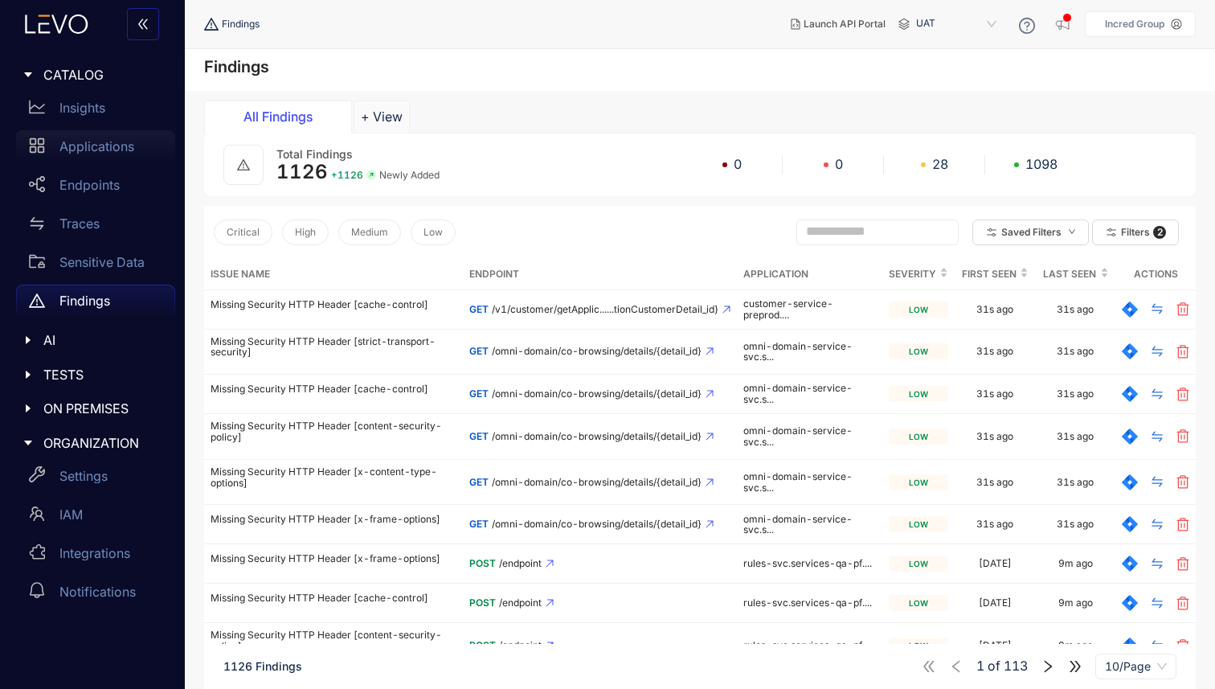
click at [83, 132] on div "Applications" at bounding box center [95, 146] width 159 height 32
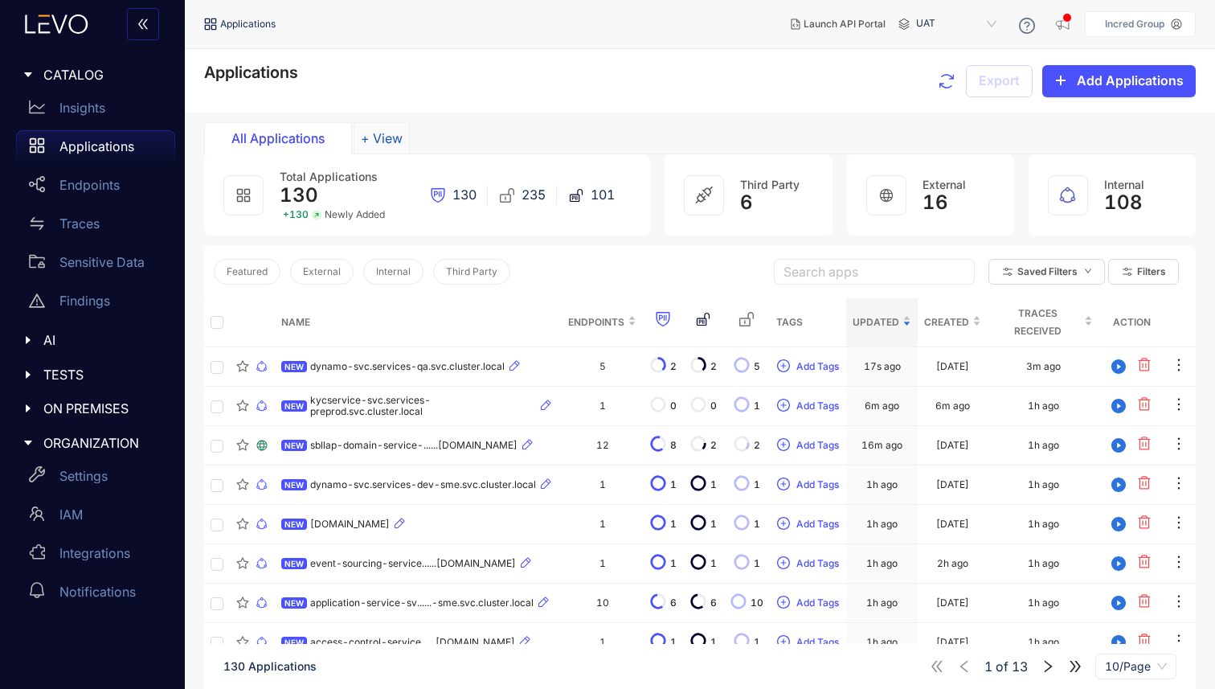
click at [364, 139] on button "+ View" at bounding box center [381, 138] width 56 height 32
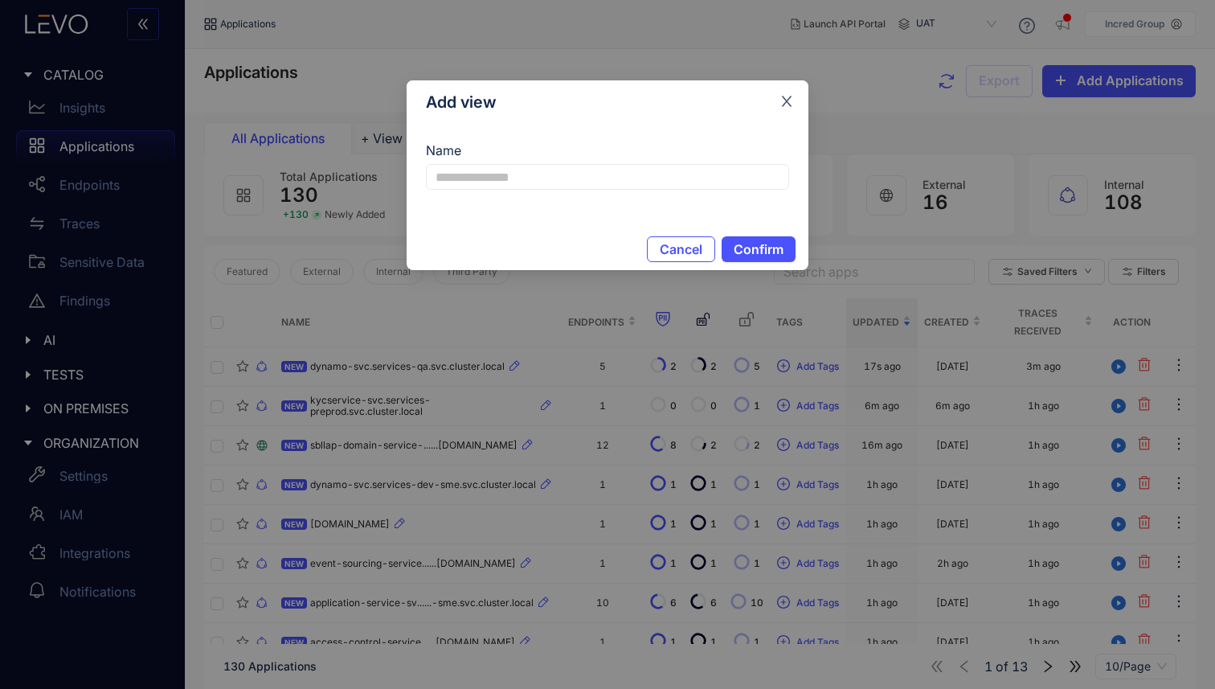
click at [780, 103] on icon "close" at bounding box center [786, 101] width 14 height 14
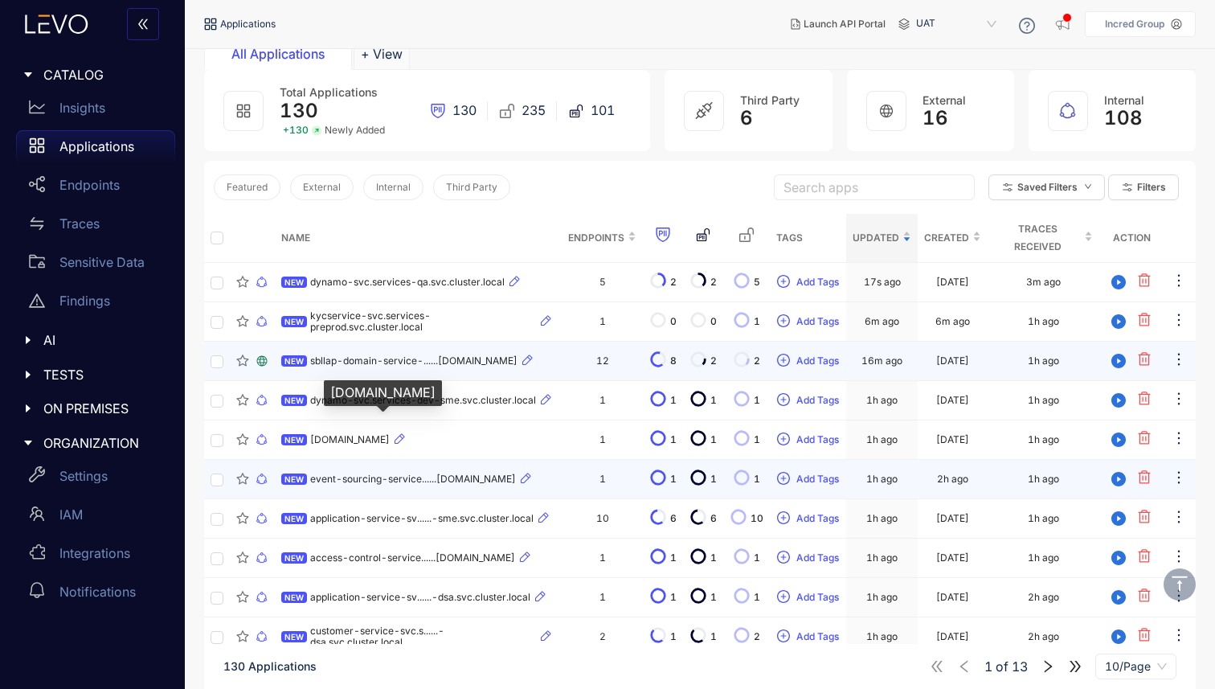
scroll to position [116, 0]
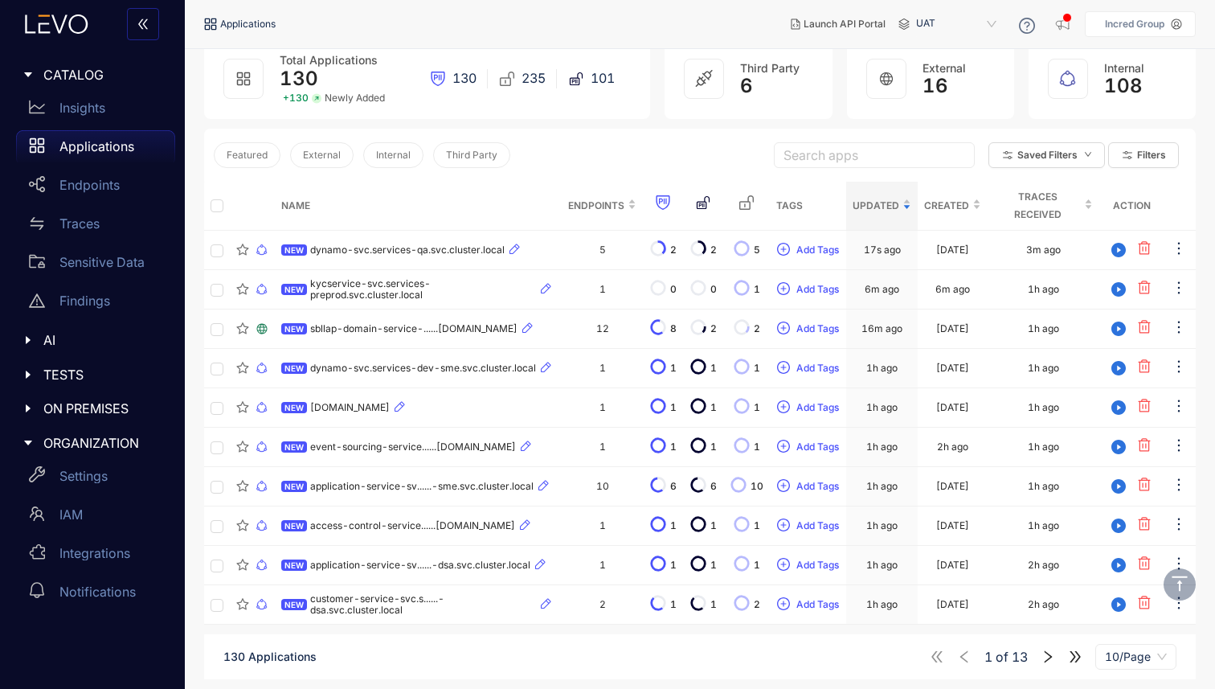
click at [1066, 656] on div "1 of 13 10/Page" at bounding box center [1053, 657] width 247 height 26
click at [1048, 656] on icon "right" at bounding box center [1047, 656] width 14 height 14
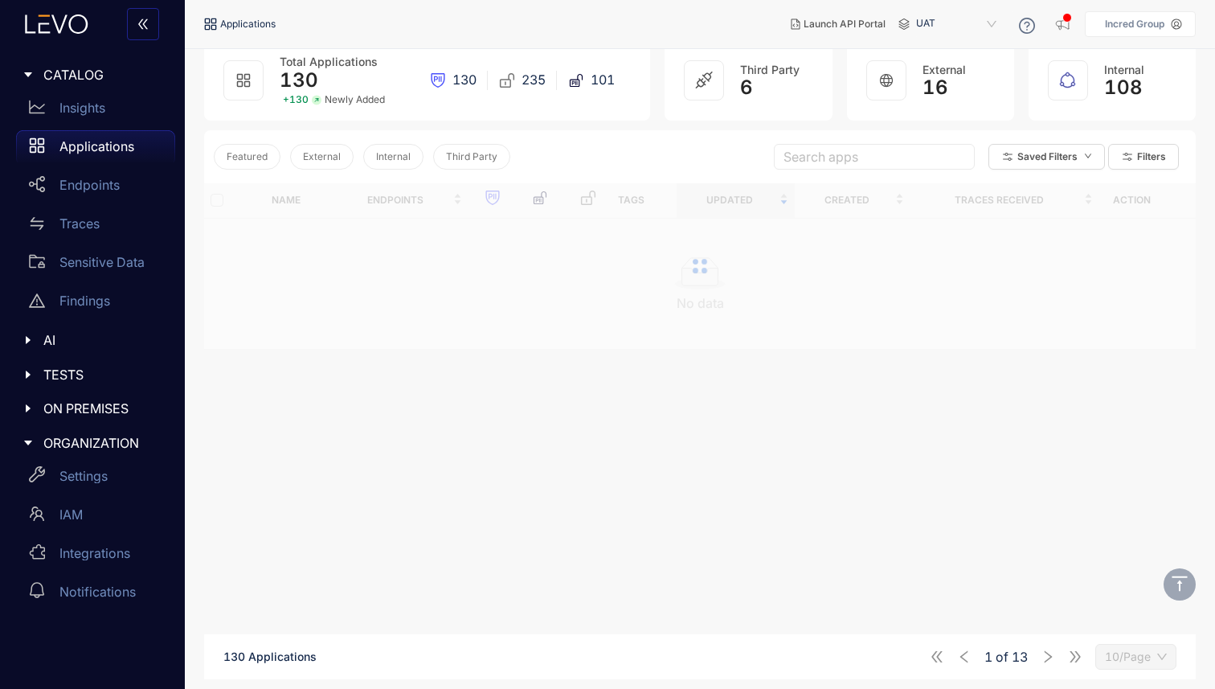
scroll to position [116, 0]
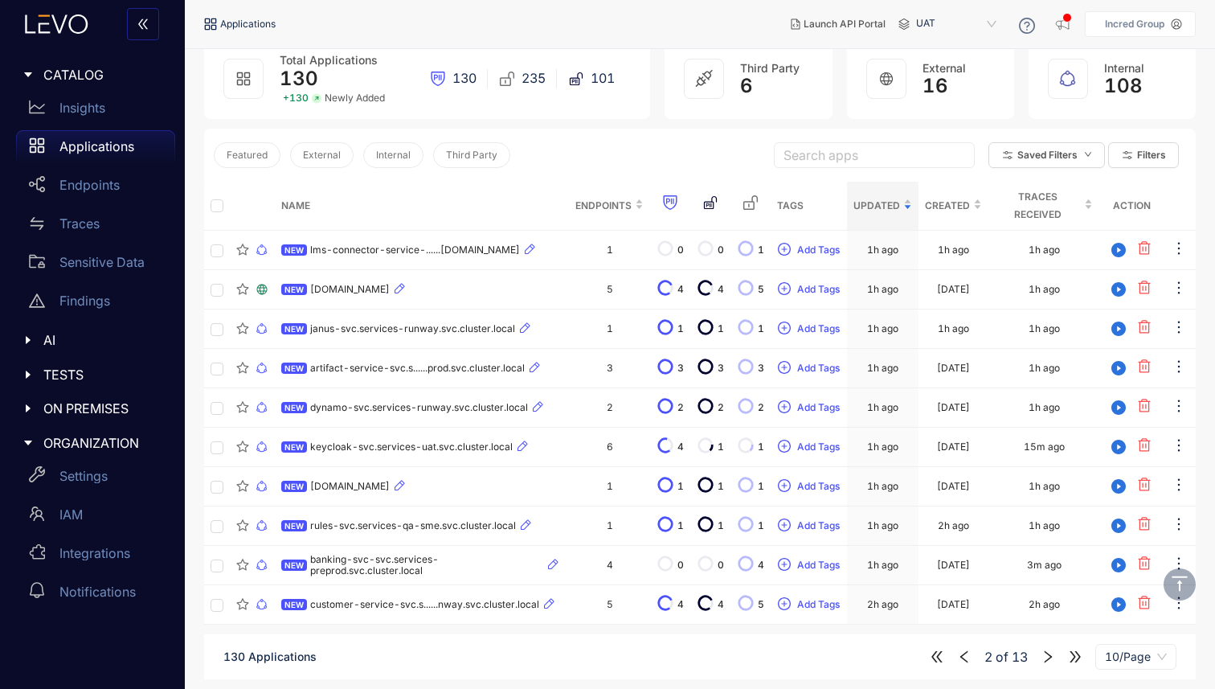
click at [1044, 657] on icon "right" at bounding box center [1047, 656] width 14 height 14
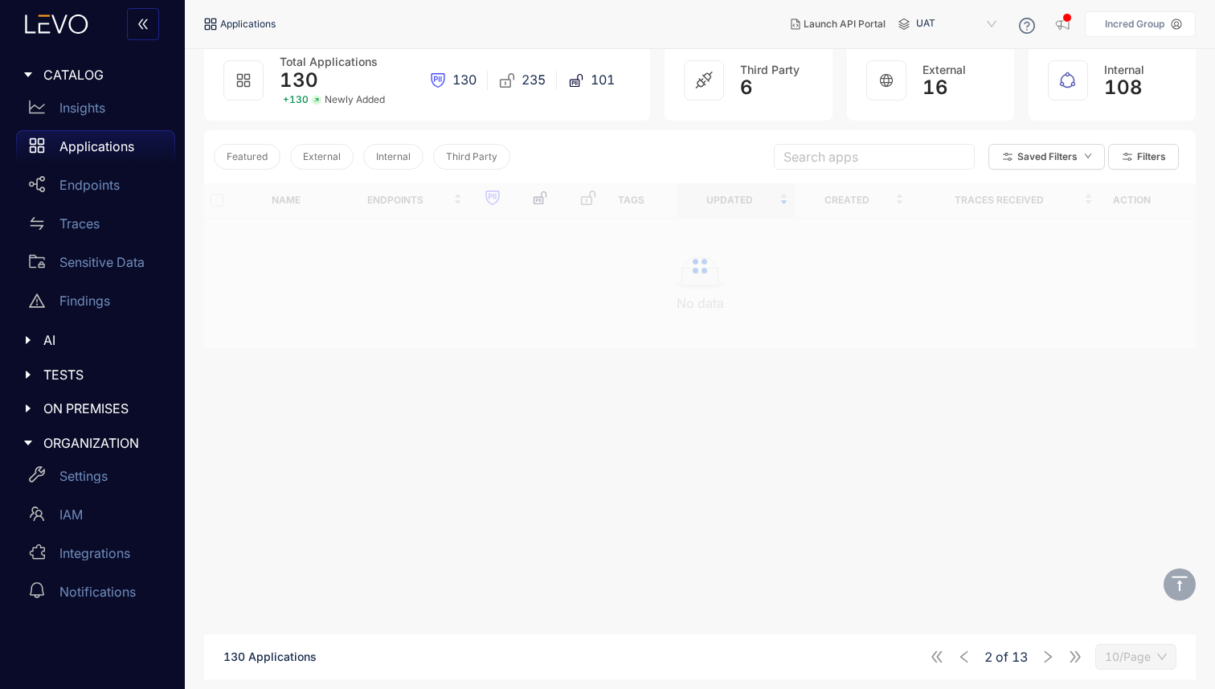
scroll to position [116, 0]
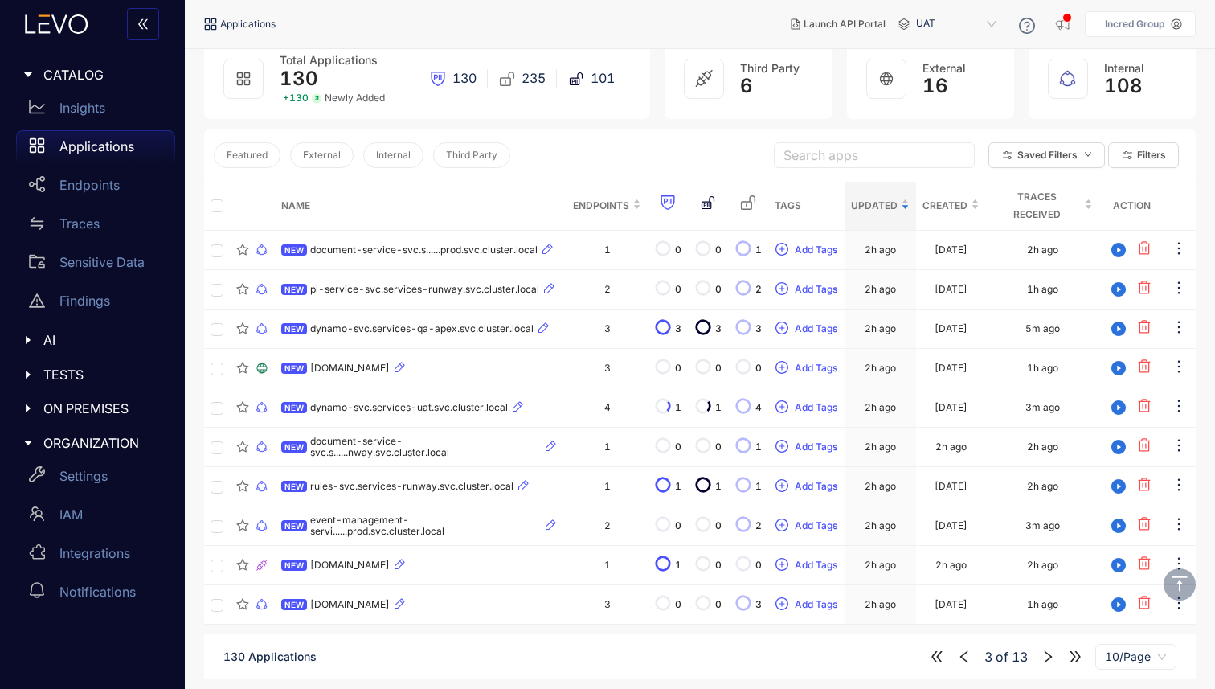
click at [1044, 657] on icon "right" at bounding box center [1047, 656] width 14 height 14
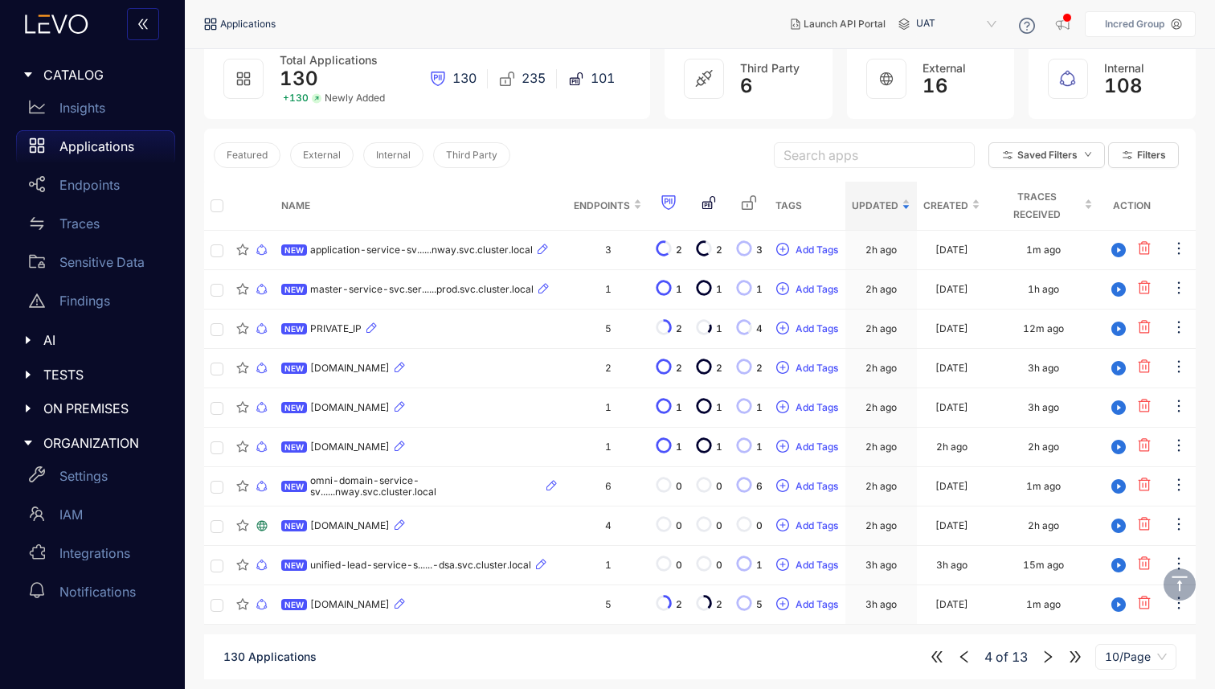
click at [1044, 657] on icon "right" at bounding box center [1047, 656] width 14 height 14
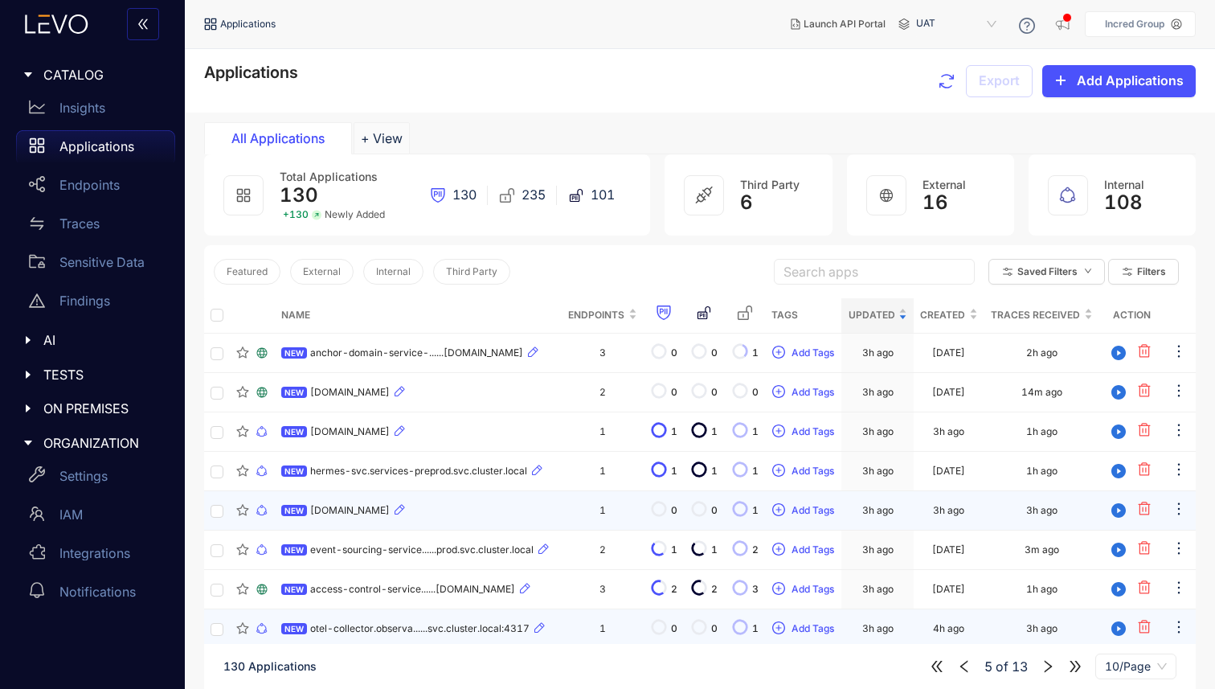
scroll to position [116, 0]
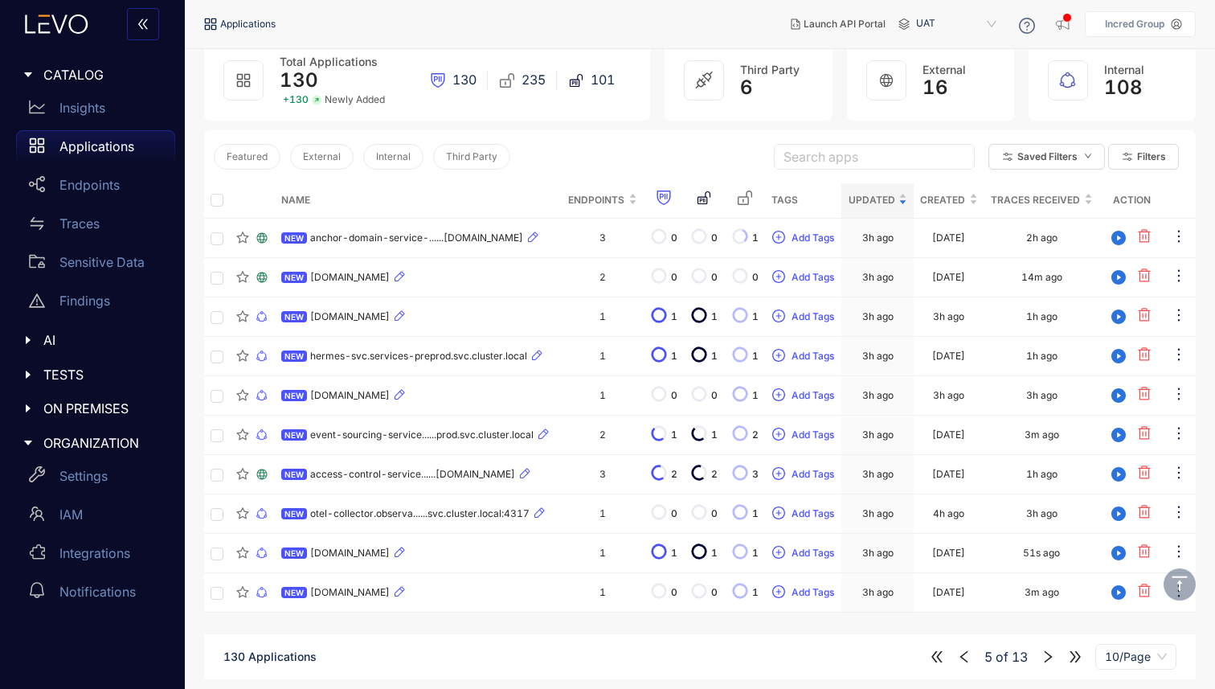
click at [965, 657] on icon "left" at bounding box center [964, 656] width 14 height 14
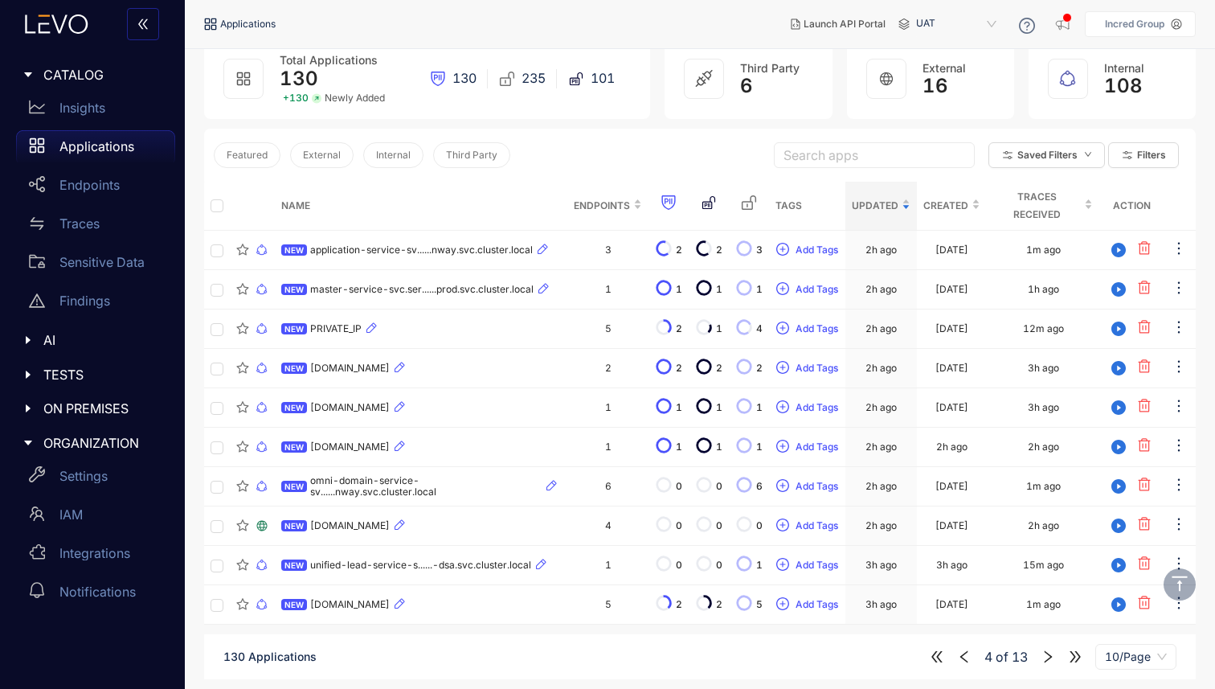
click at [965, 657] on icon "left" at bounding box center [964, 656] width 14 height 14
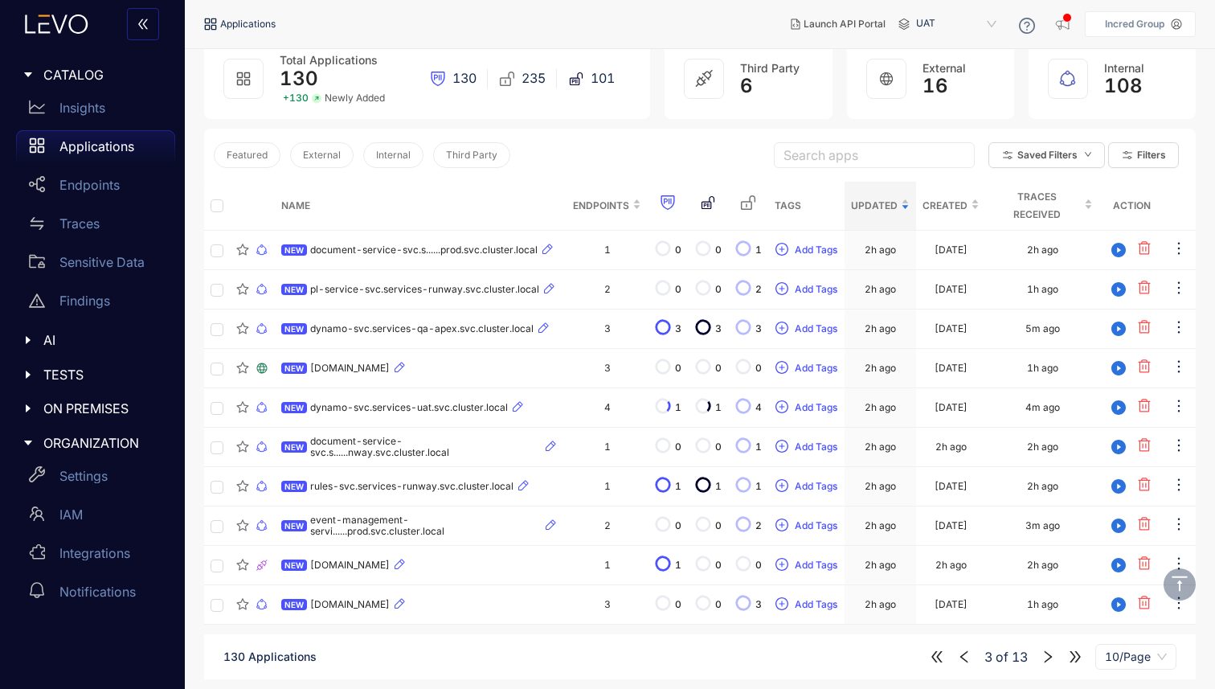
click at [965, 657] on icon "left" at bounding box center [964, 656] width 14 height 14
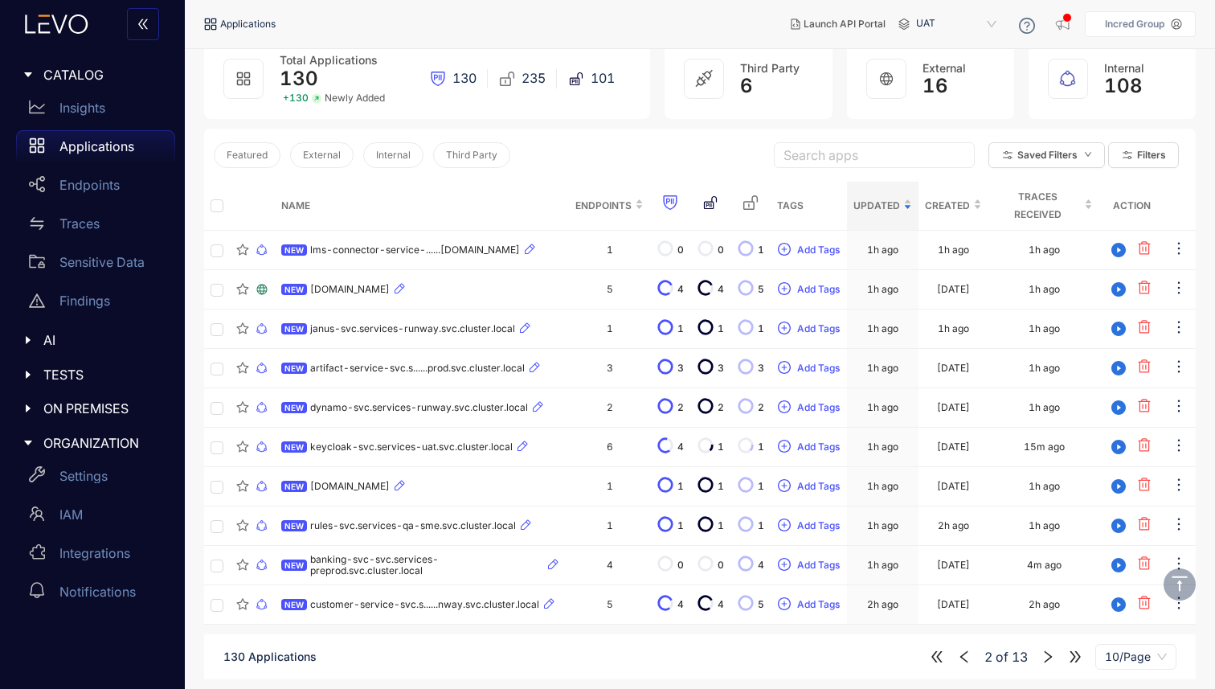
click at [965, 657] on icon "left" at bounding box center [964, 656] width 14 height 14
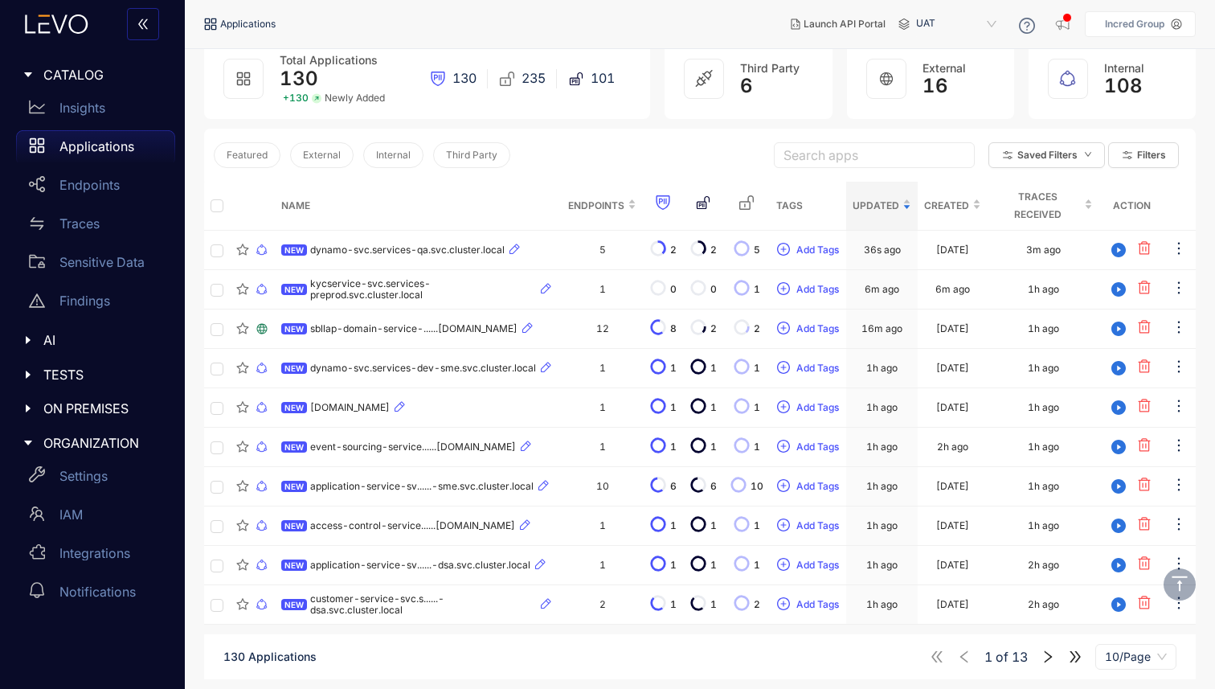
click at [965, 657] on div "1 of 13 10/Page" at bounding box center [1053, 657] width 247 height 26
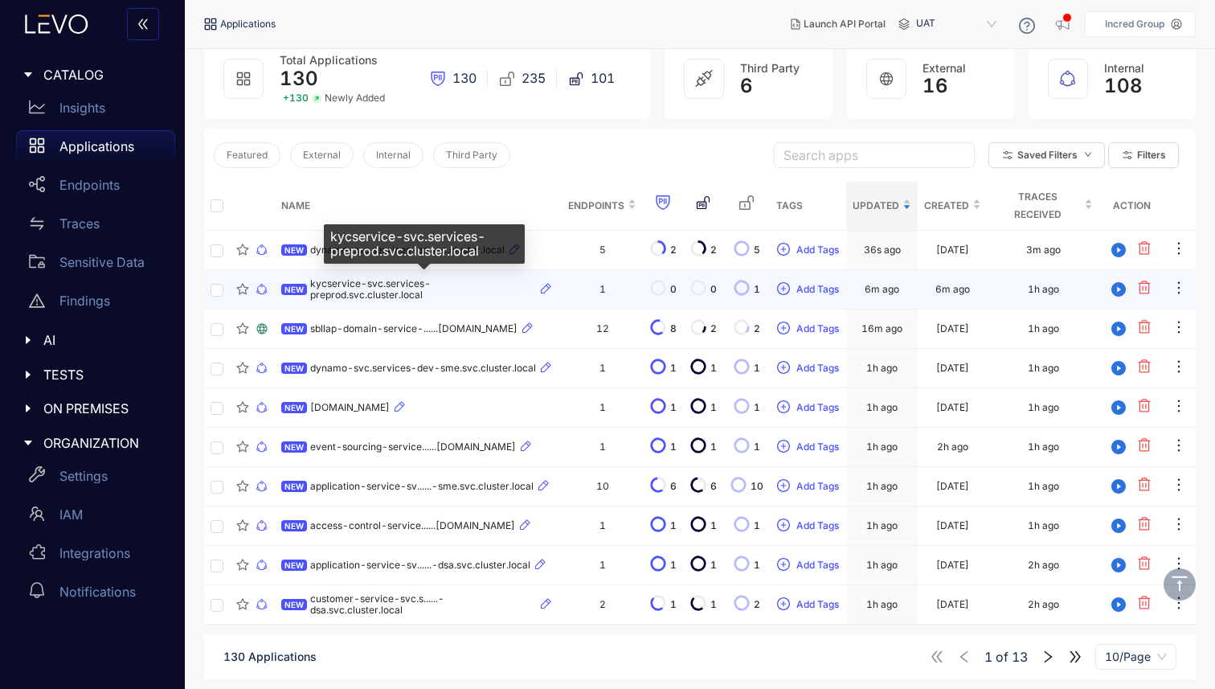
click at [413, 285] on span "kycservice-svc.services-preprod.svc.cluster.local" at bounding box center [423, 289] width 227 height 22
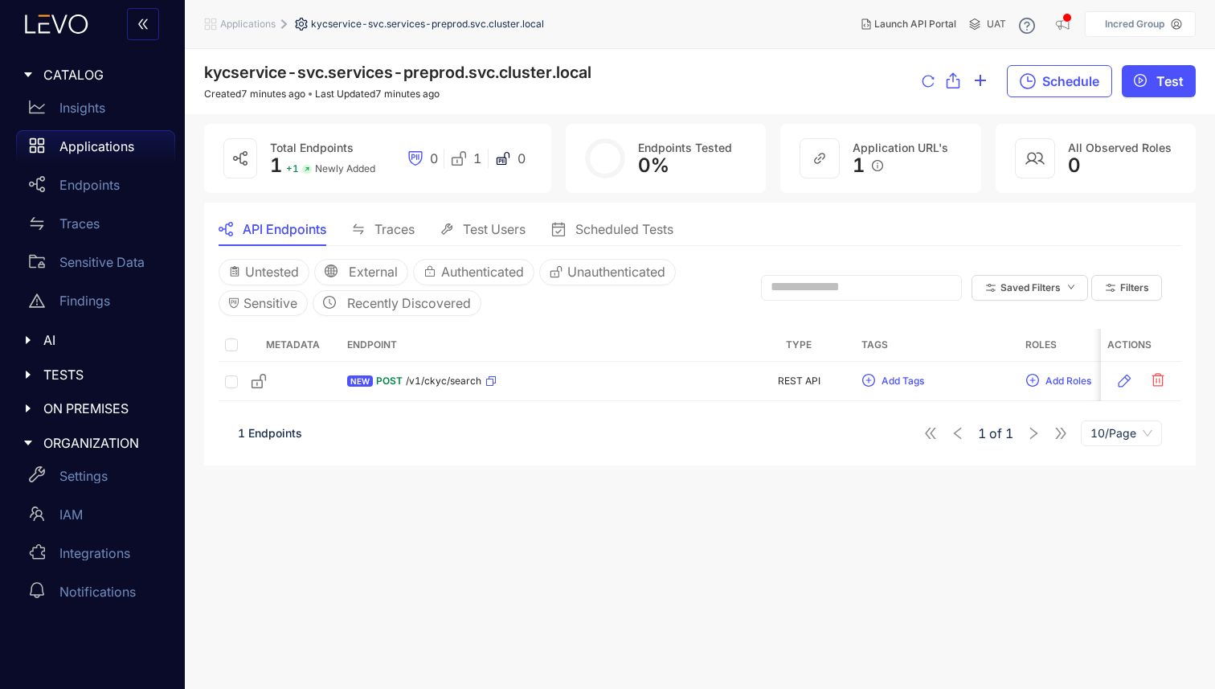
click at [370, 229] on div "Traces" at bounding box center [383, 229] width 63 height 14
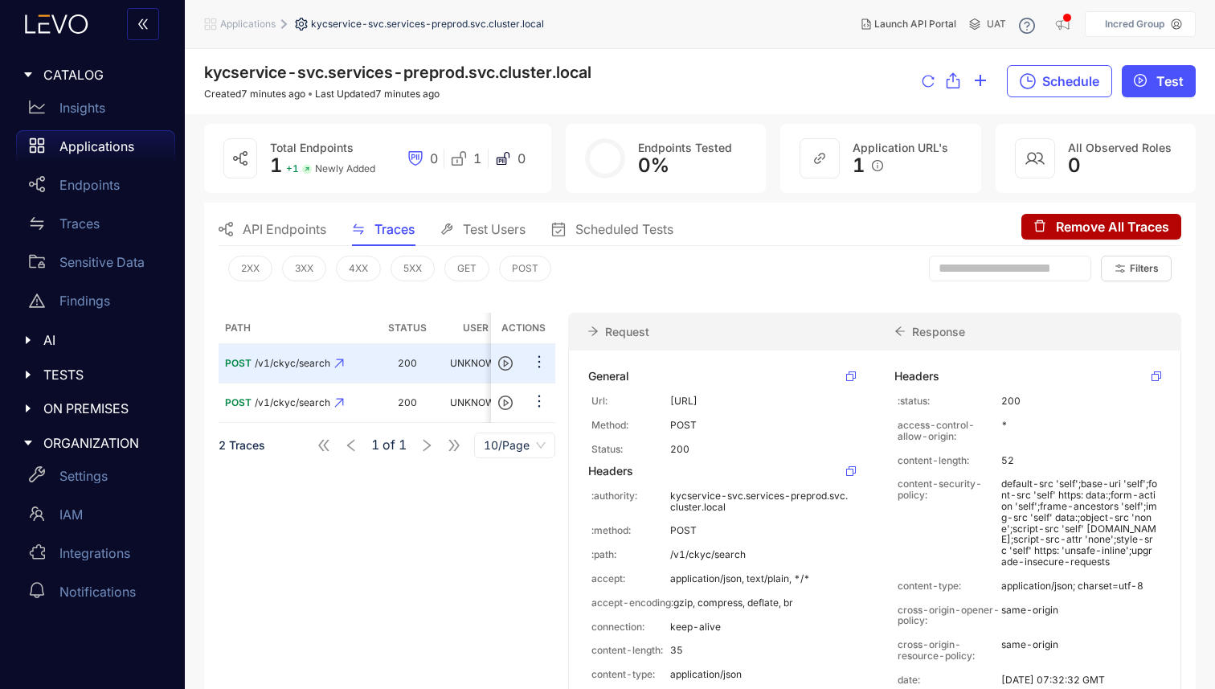
drag, startPoint x: 644, startPoint y: 398, endPoint x: 821, endPoint y: 426, distance: 179.8
click at [407, 501] on div "Path Status User Timestamp Actions POST /v1/ckyc/search 200 UNKNOWN 1h ago POST…" at bounding box center [387, 533] width 337 height 440
click at [422, 443] on div "1 of 1 10/Page" at bounding box center [436, 445] width 239 height 26
click at [457, 444] on div "1 of 1 10/Page" at bounding box center [436, 445] width 239 height 26
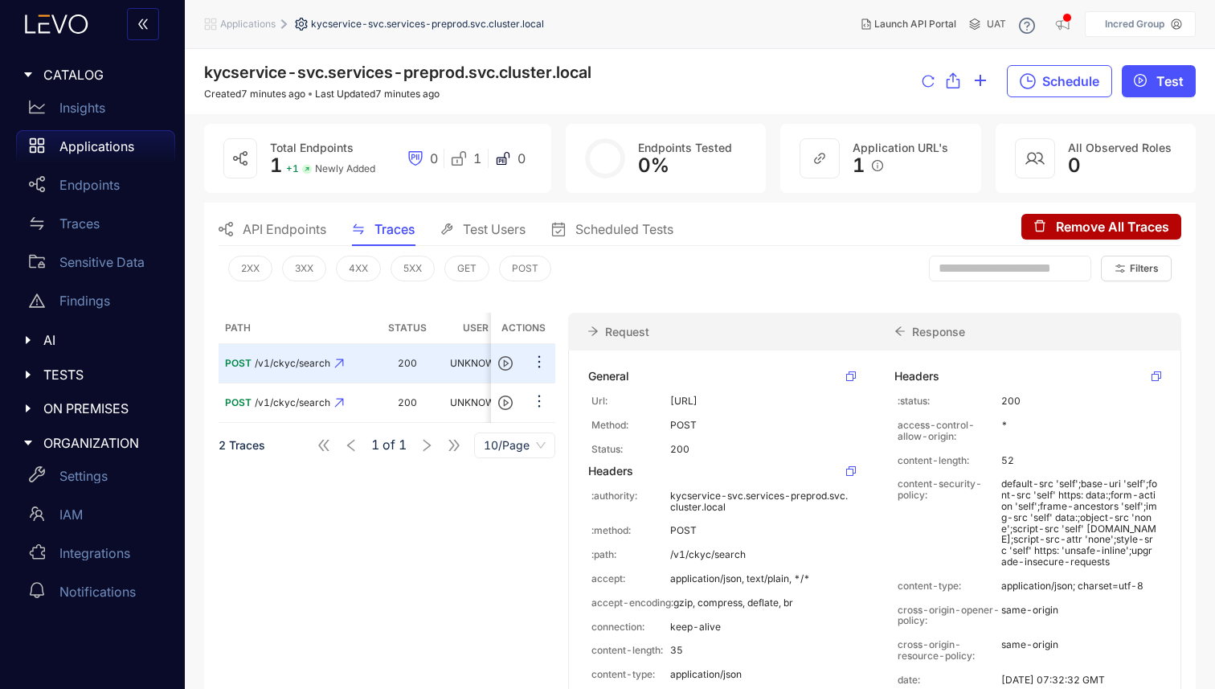
click at [498, 162] on icon at bounding box center [503, 158] width 16 height 16
click at [443, 156] on div "0" at bounding box center [422, 158] width 43 height 16
click at [417, 157] on icon at bounding box center [415, 158] width 16 height 16
click at [103, 145] on p "Applications" at bounding box center [96, 146] width 75 height 14
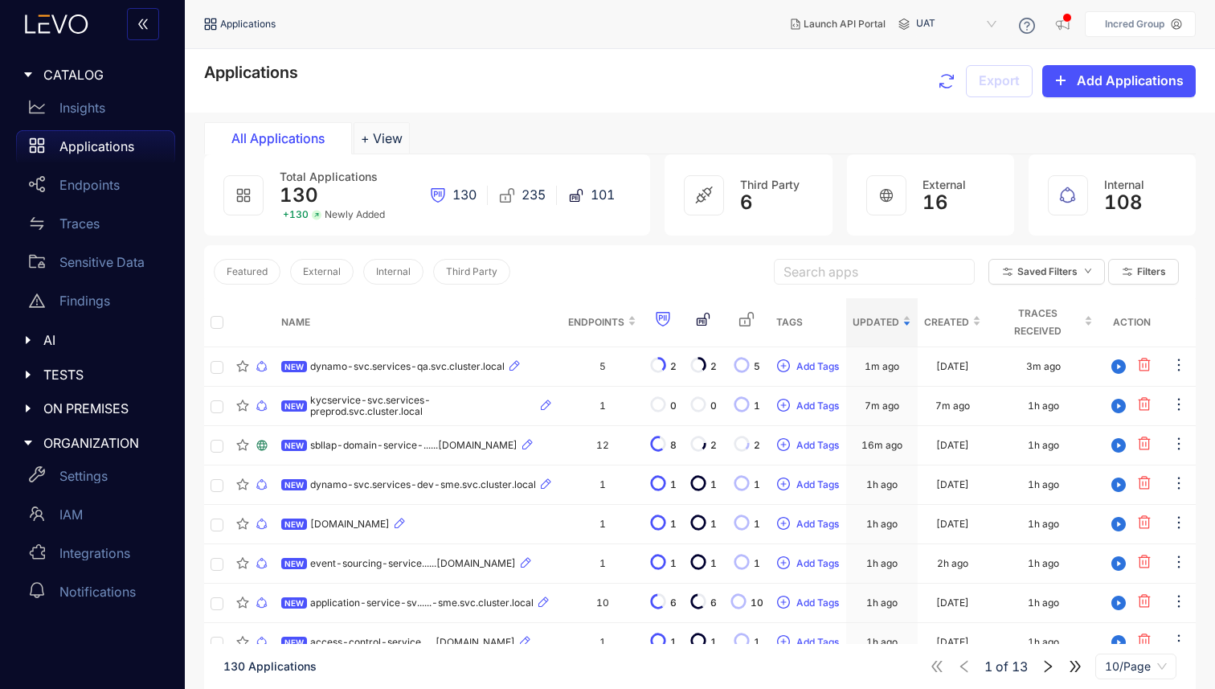
click at [695, 209] on div at bounding box center [704, 195] width 40 height 40
click at [709, 195] on icon at bounding box center [704, 195] width 20 height 20
click at [904, 191] on div at bounding box center [886, 195] width 40 height 40
click at [1064, 195] on icon at bounding box center [1067, 195] width 19 height 19
drag, startPoint x: 1064, startPoint y: 195, endPoint x: 1040, endPoint y: 194, distance: 24.1
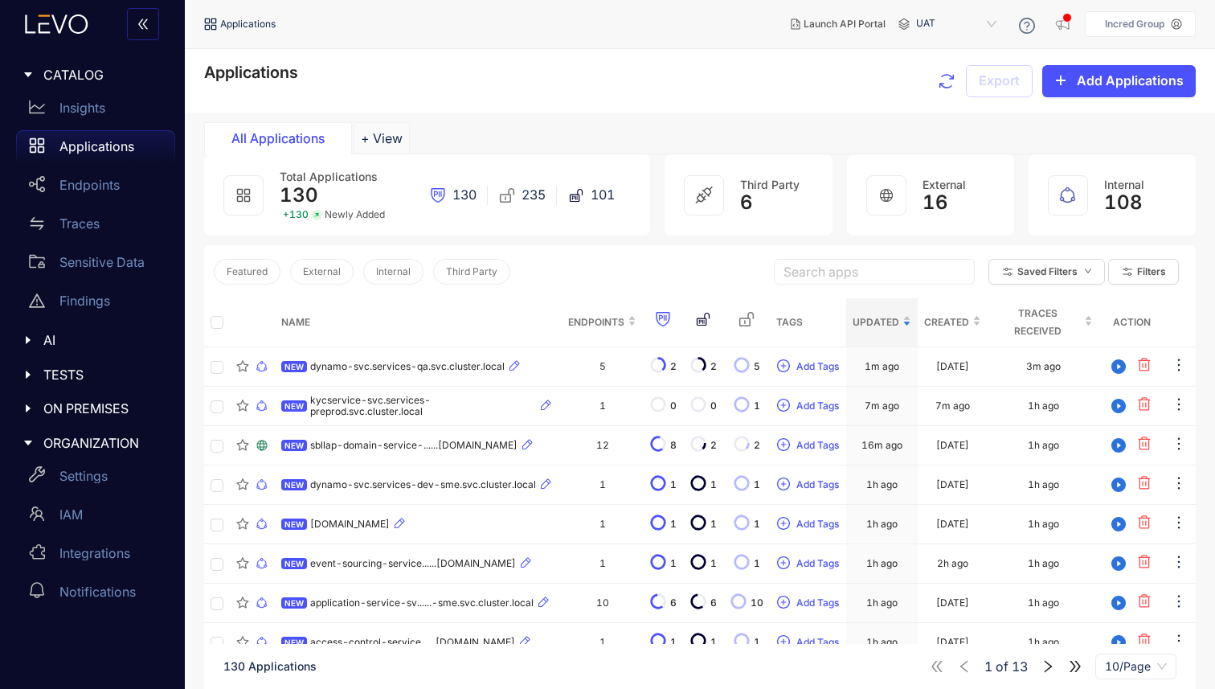
click at [1059, 194] on icon at bounding box center [1067, 195] width 19 height 19
click at [714, 202] on div at bounding box center [704, 195] width 40 height 40
click at [1078, 199] on div at bounding box center [1068, 195] width 40 height 40
click at [550, 196] on div "235" at bounding box center [522, 195] width 69 height 16
click at [235, 198] on div at bounding box center [243, 195] width 40 height 40
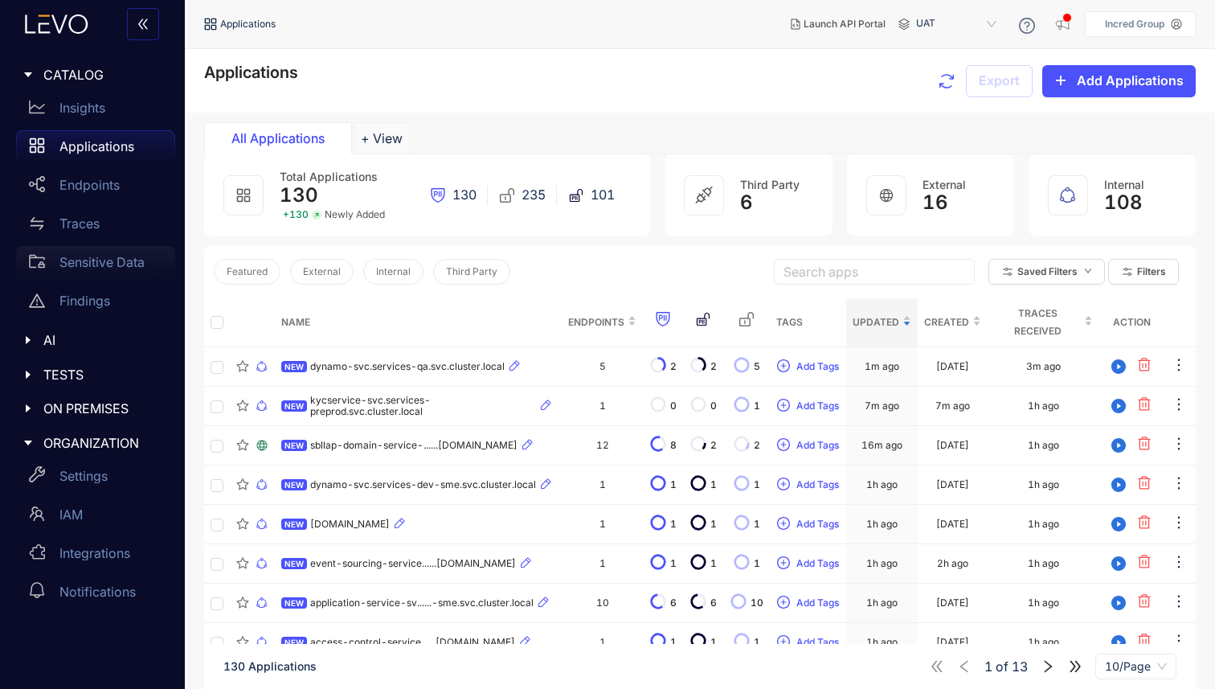
click at [124, 261] on p "Sensitive Data" at bounding box center [101, 262] width 85 height 14
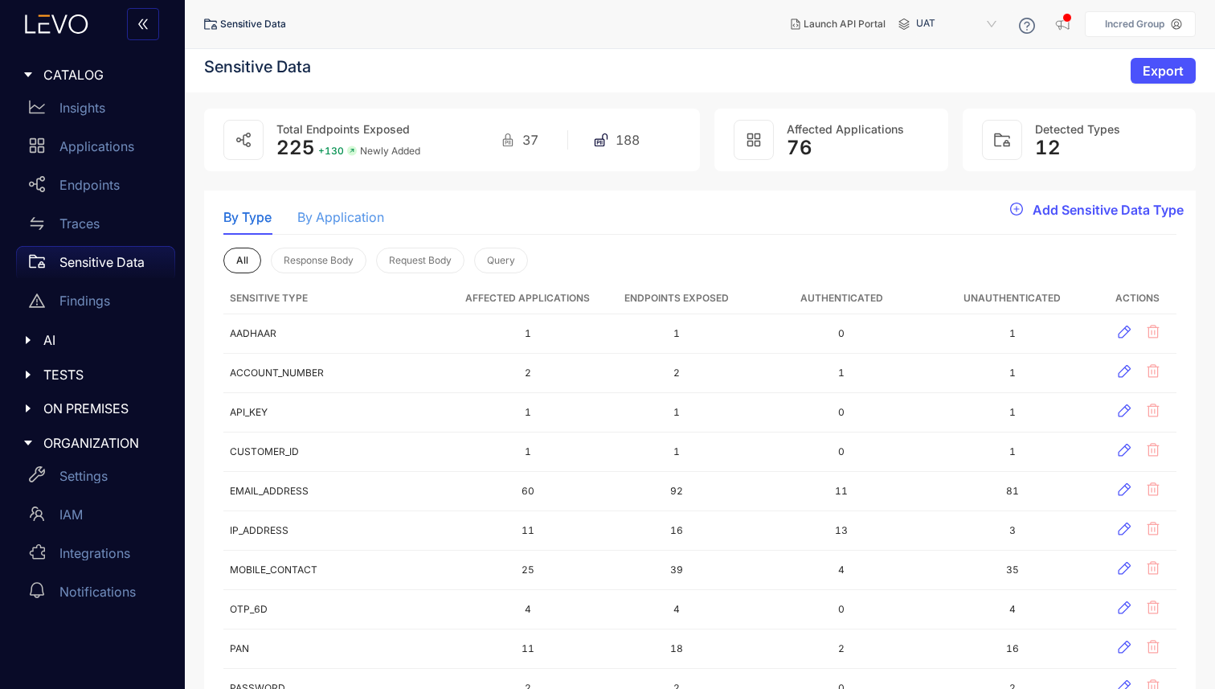
click at [349, 224] on div "By Application" at bounding box center [340, 217] width 87 height 34
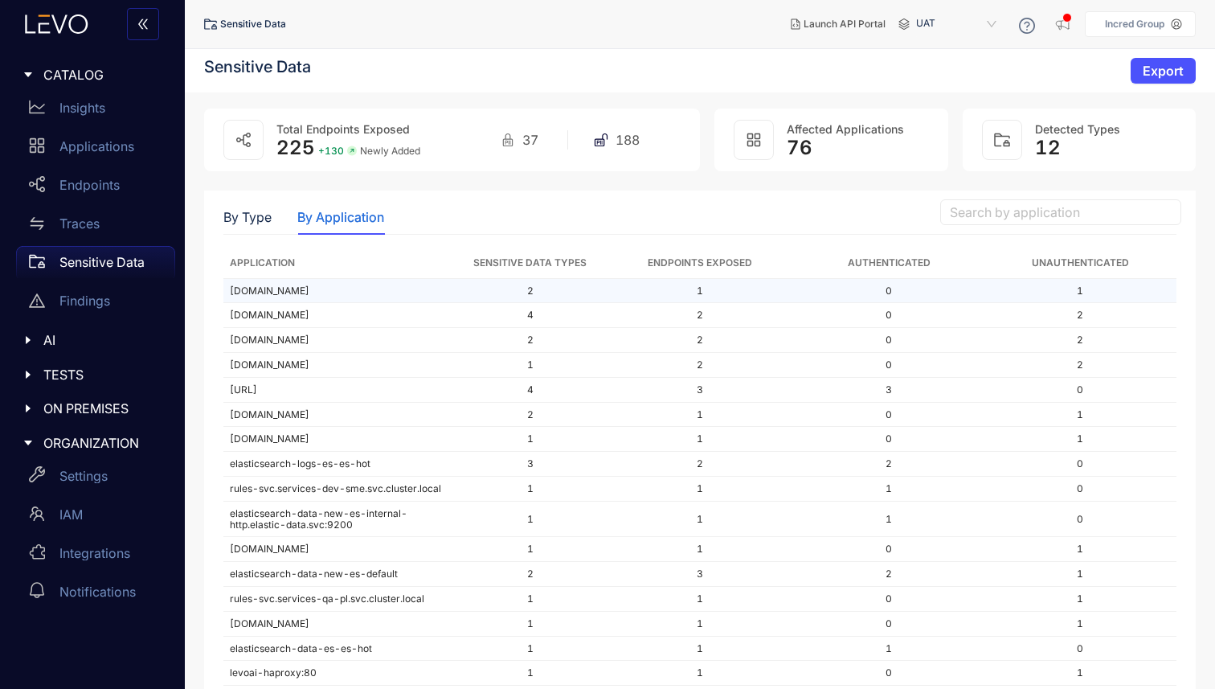
click at [281, 300] on td "[DOMAIN_NAME]" at bounding box center [338, 291] width 231 height 25
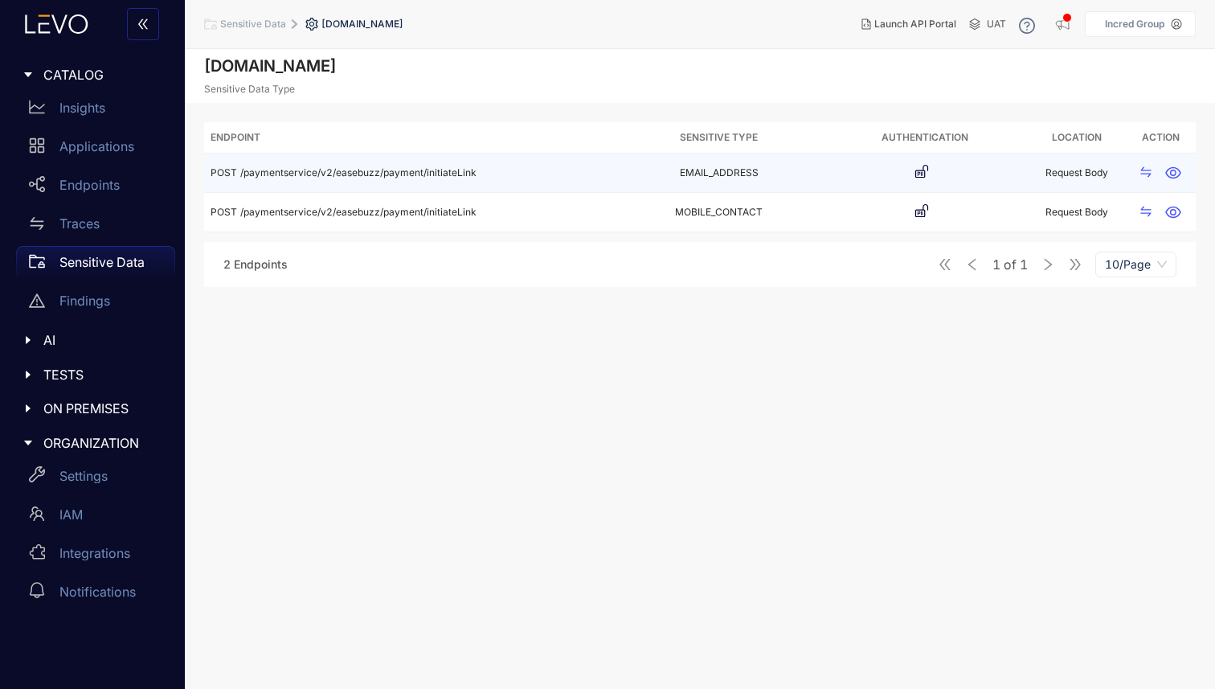
click at [1106, 174] on td "Request Body" at bounding box center [1077, 172] width 99 height 39
click at [1177, 172] on icon "button" at bounding box center [1173, 173] width 16 height 16
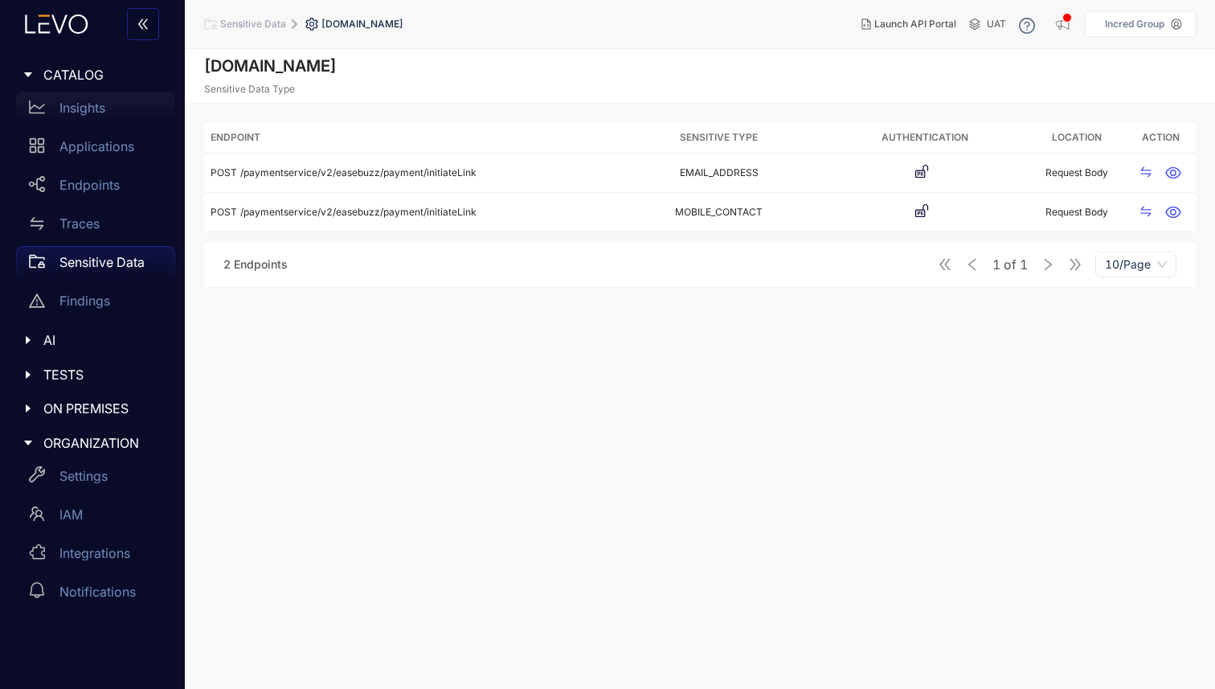
click at [106, 114] on div "Insights" at bounding box center [95, 108] width 159 height 32
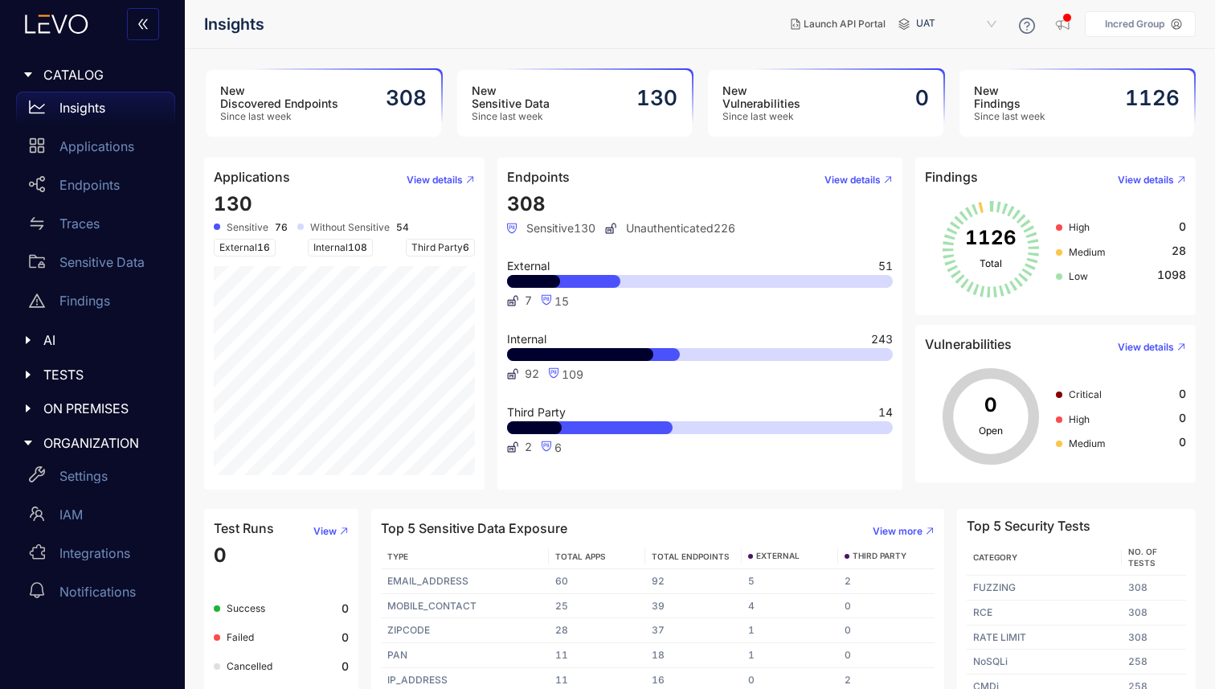
click at [1139, 20] on p "Incred Group" at bounding box center [1134, 23] width 59 height 11
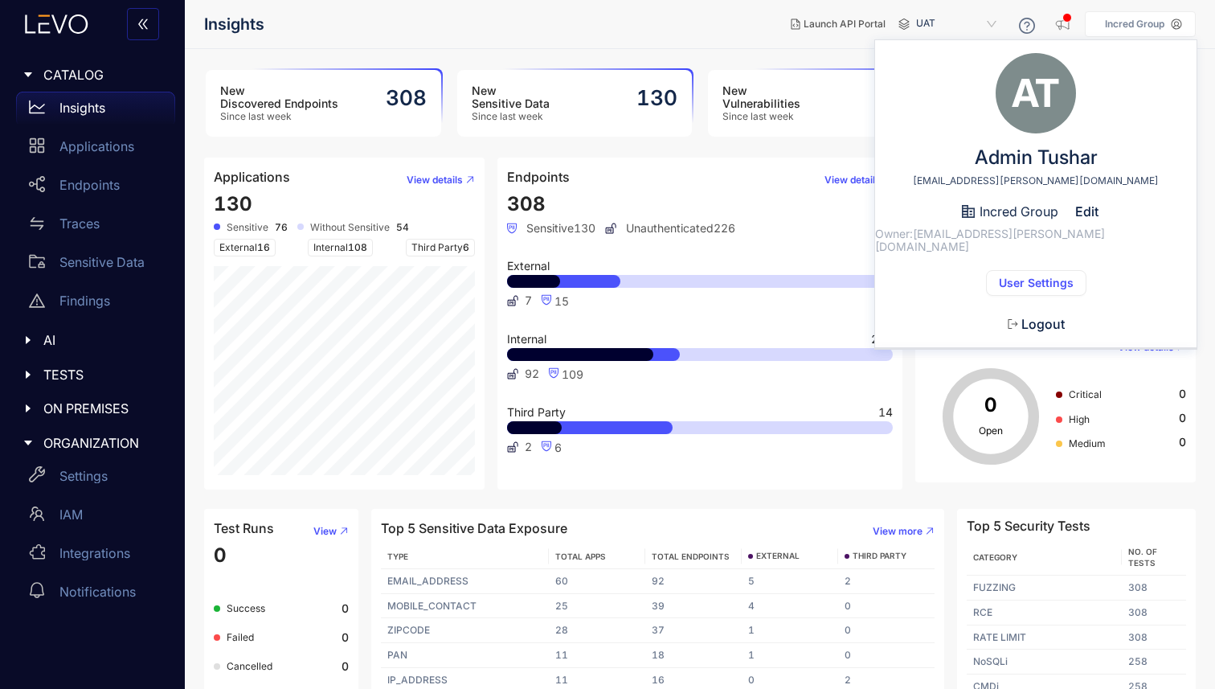
click at [1020, 276] on span "User Settings" at bounding box center [1036, 282] width 75 height 13
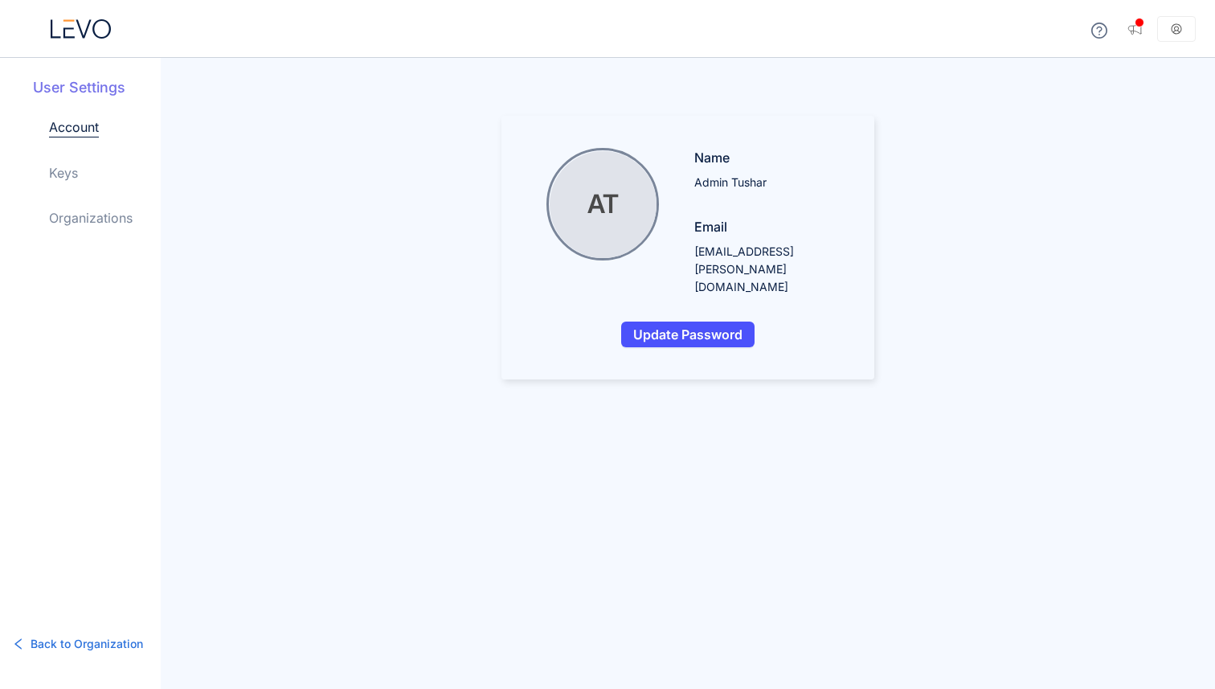
click at [68, 179] on link "Keys" at bounding box center [63, 172] width 29 height 19
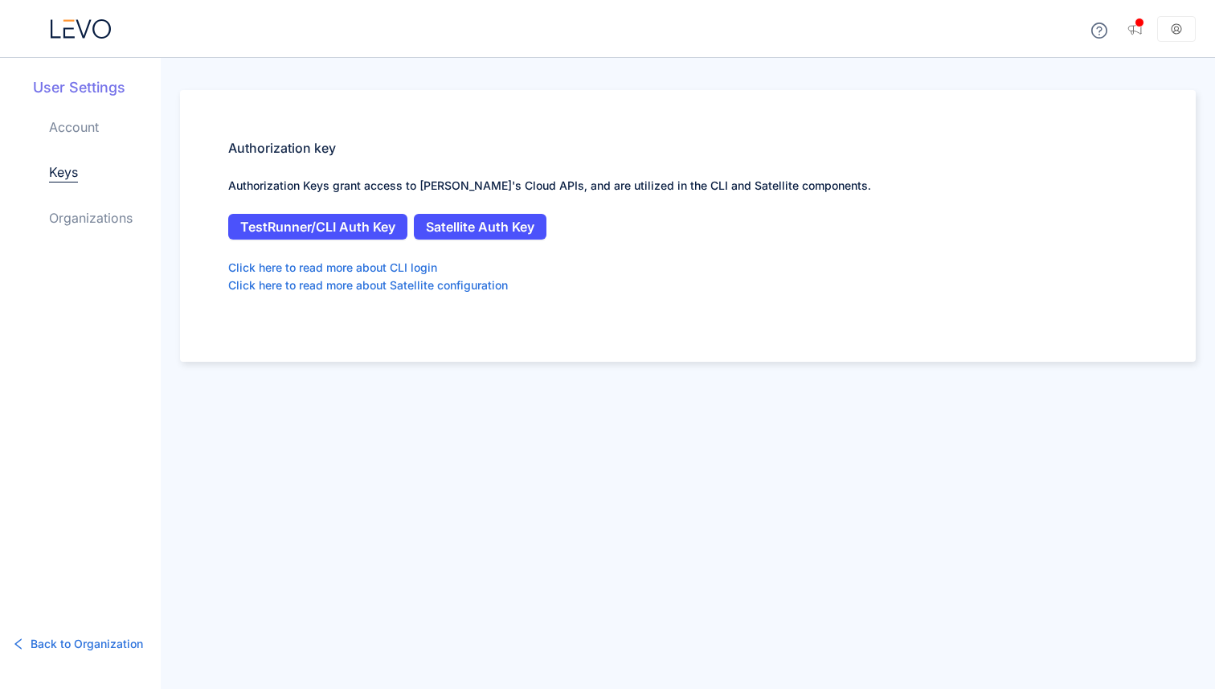
click at [88, 222] on link "Organizations" at bounding box center [91, 217] width 84 height 19
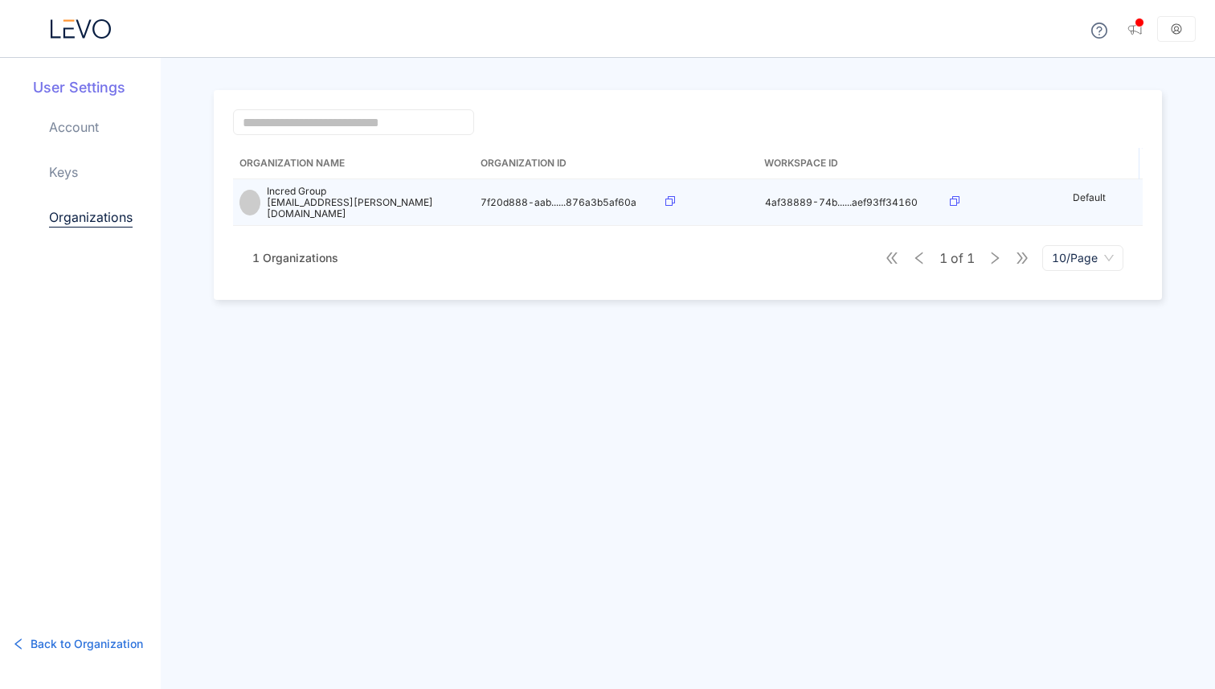
click at [663, 197] on td at bounding box center [709, 202] width 100 height 47
click at [673, 198] on icon at bounding box center [670, 201] width 10 height 10
click at [668, 199] on icon at bounding box center [670, 201] width 10 height 10
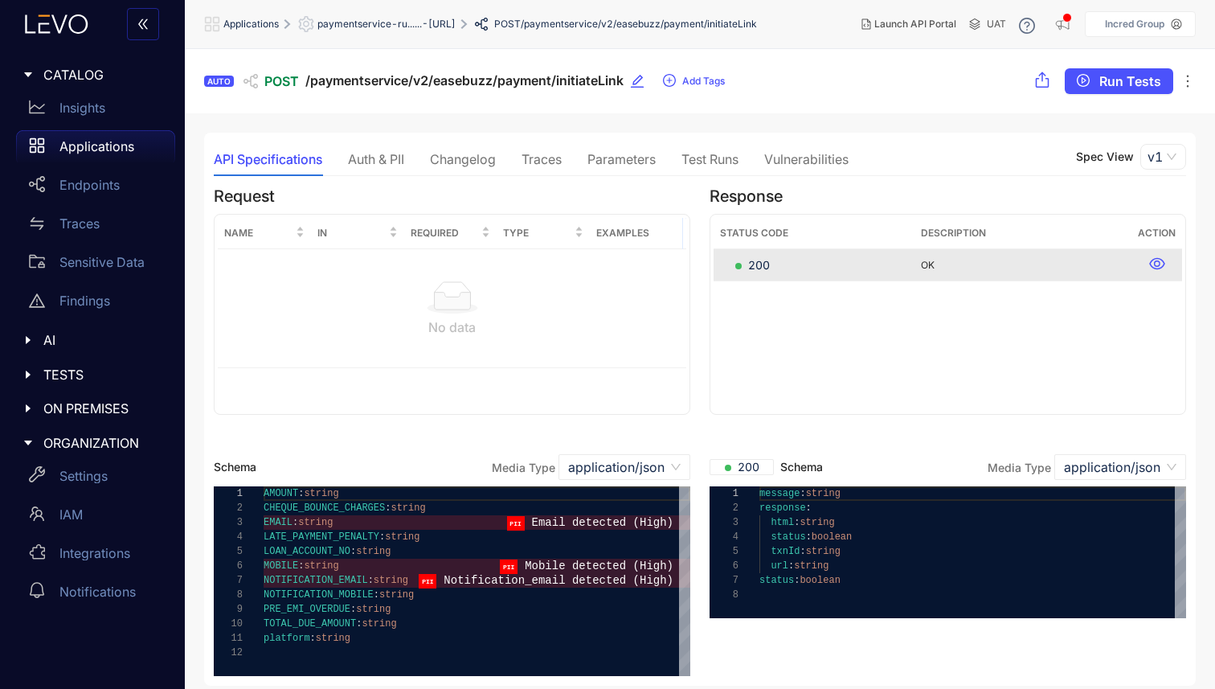
click at [390, 169] on div "Auth & PII" at bounding box center [376, 159] width 56 height 34
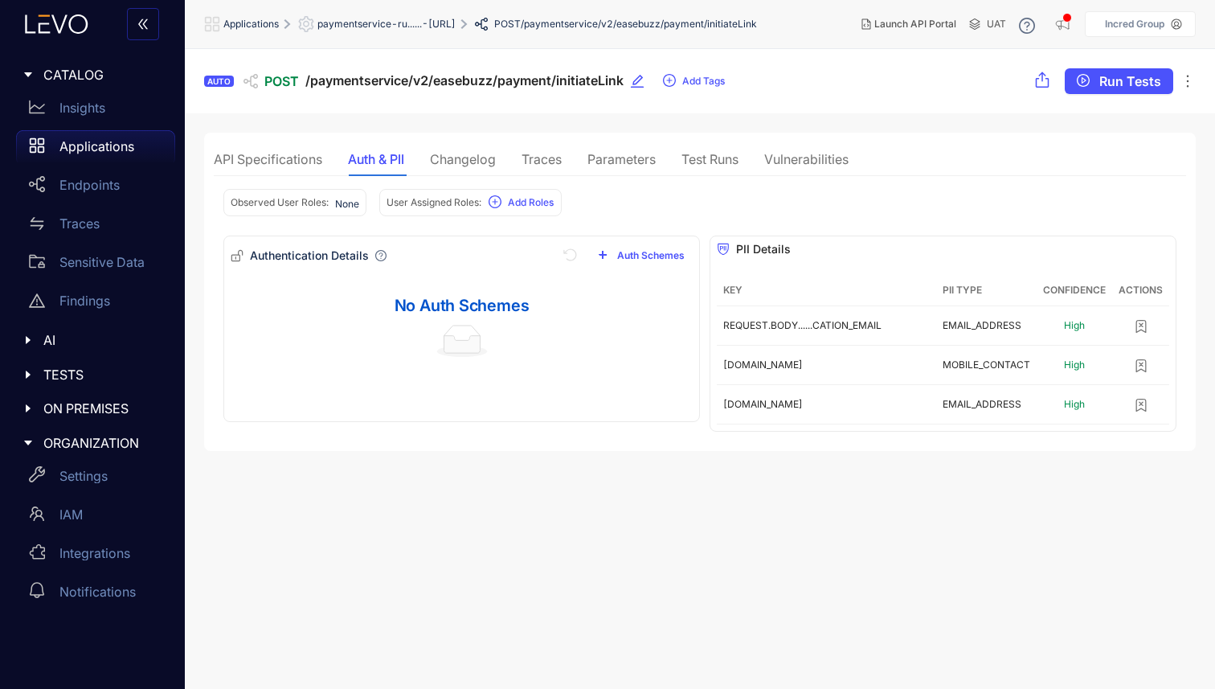
click at [505, 155] on div "API Specifications Auth & PII Changelog Traces Parameters Test Runs Vulnerabili…" at bounding box center [531, 159] width 635 height 34
click at [484, 153] on div "Changelog" at bounding box center [463, 159] width 66 height 14
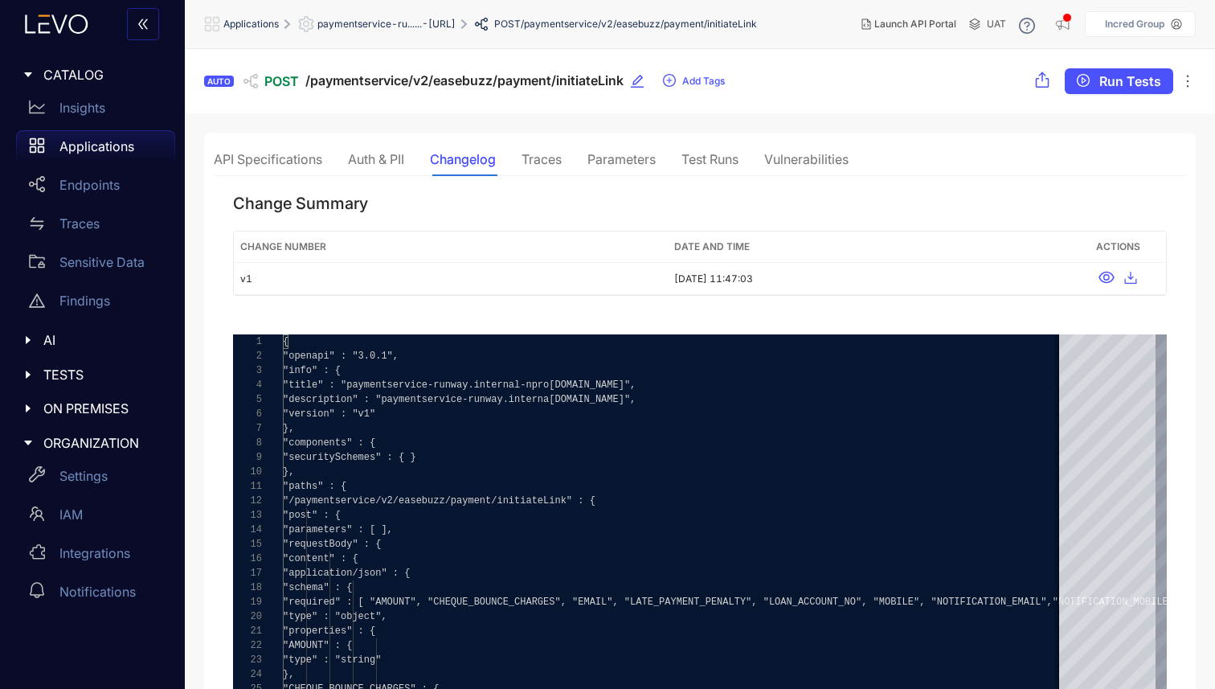
click at [537, 153] on div "Traces" at bounding box center [541, 159] width 40 height 14
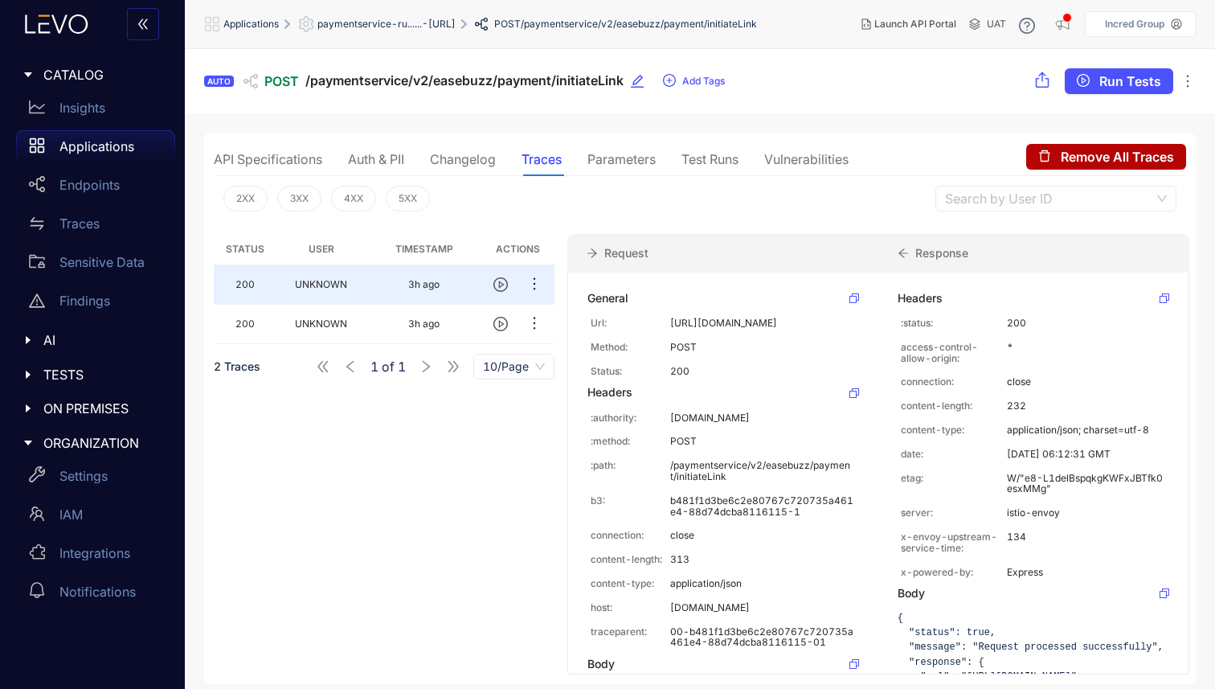
click at [271, 152] on div "API Specifications" at bounding box center [268, 159] width 108 height 14
